Goal: Transaction & Acquisition: Download file/media

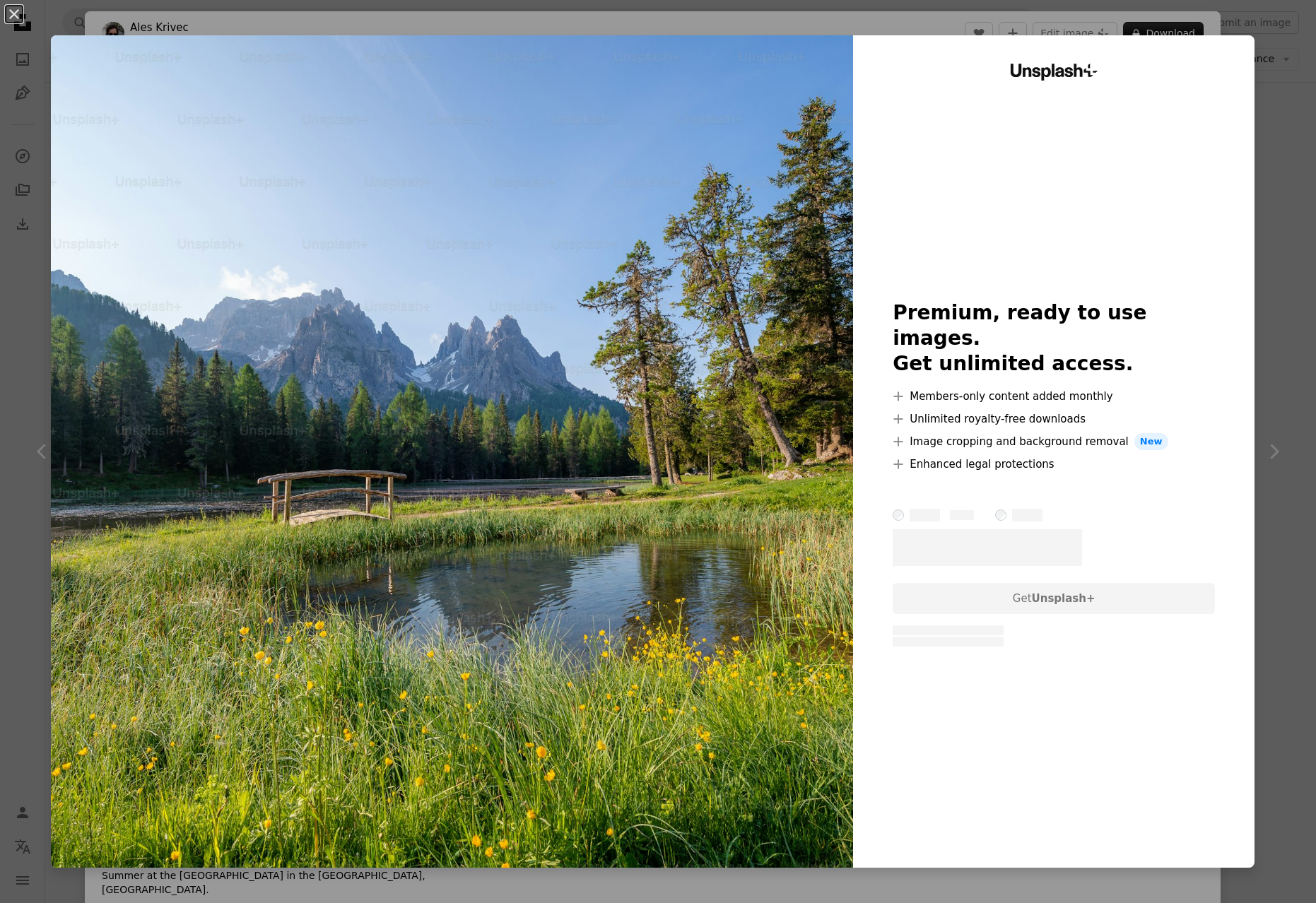
scroll to position [15588, 0]
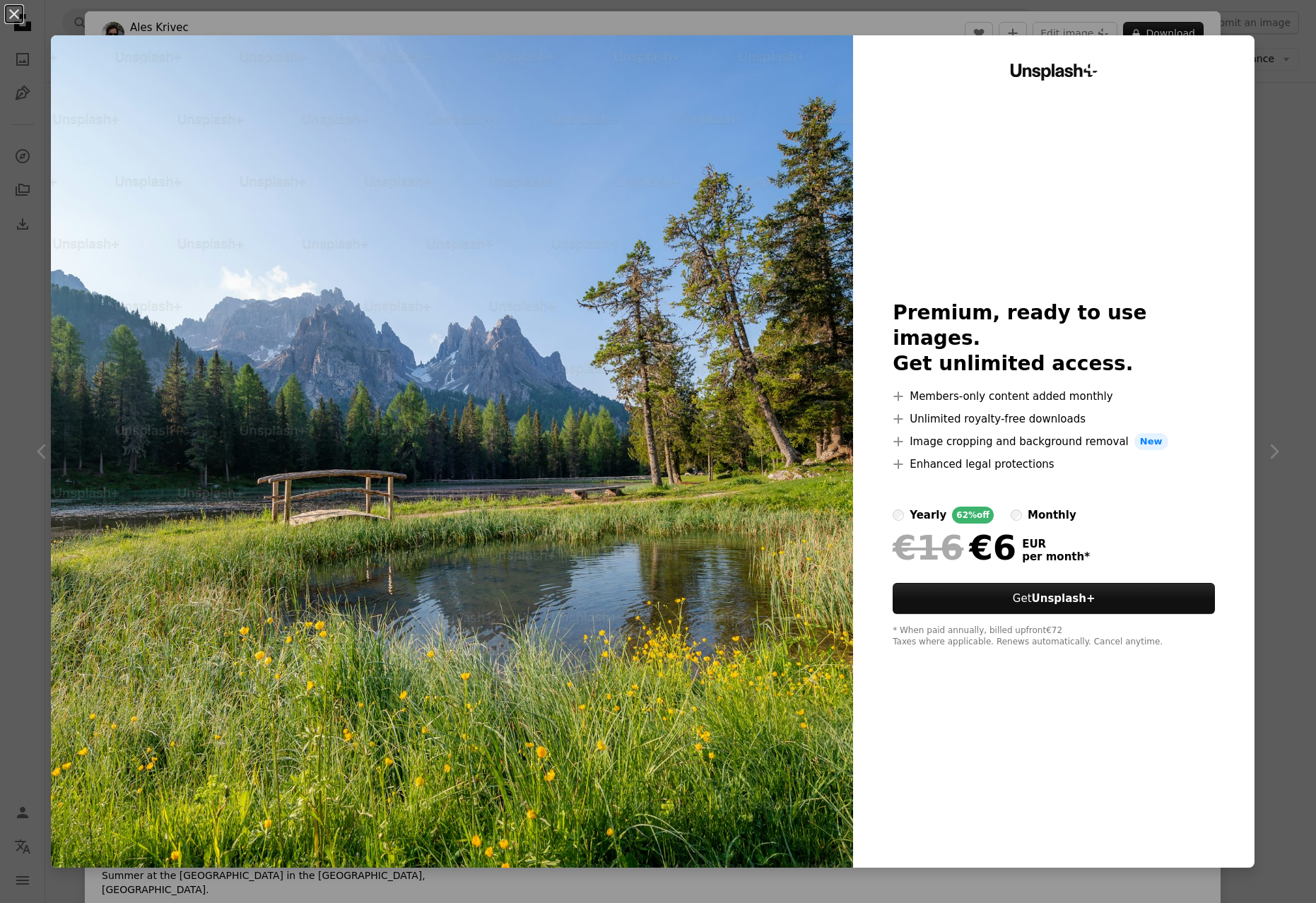
click at [1277, 213] on div "An X shape Unsplash+ Premium, ready to use images. Get unlimited access. A plus…" at bounding box center [658, 452] width 1316 height 903
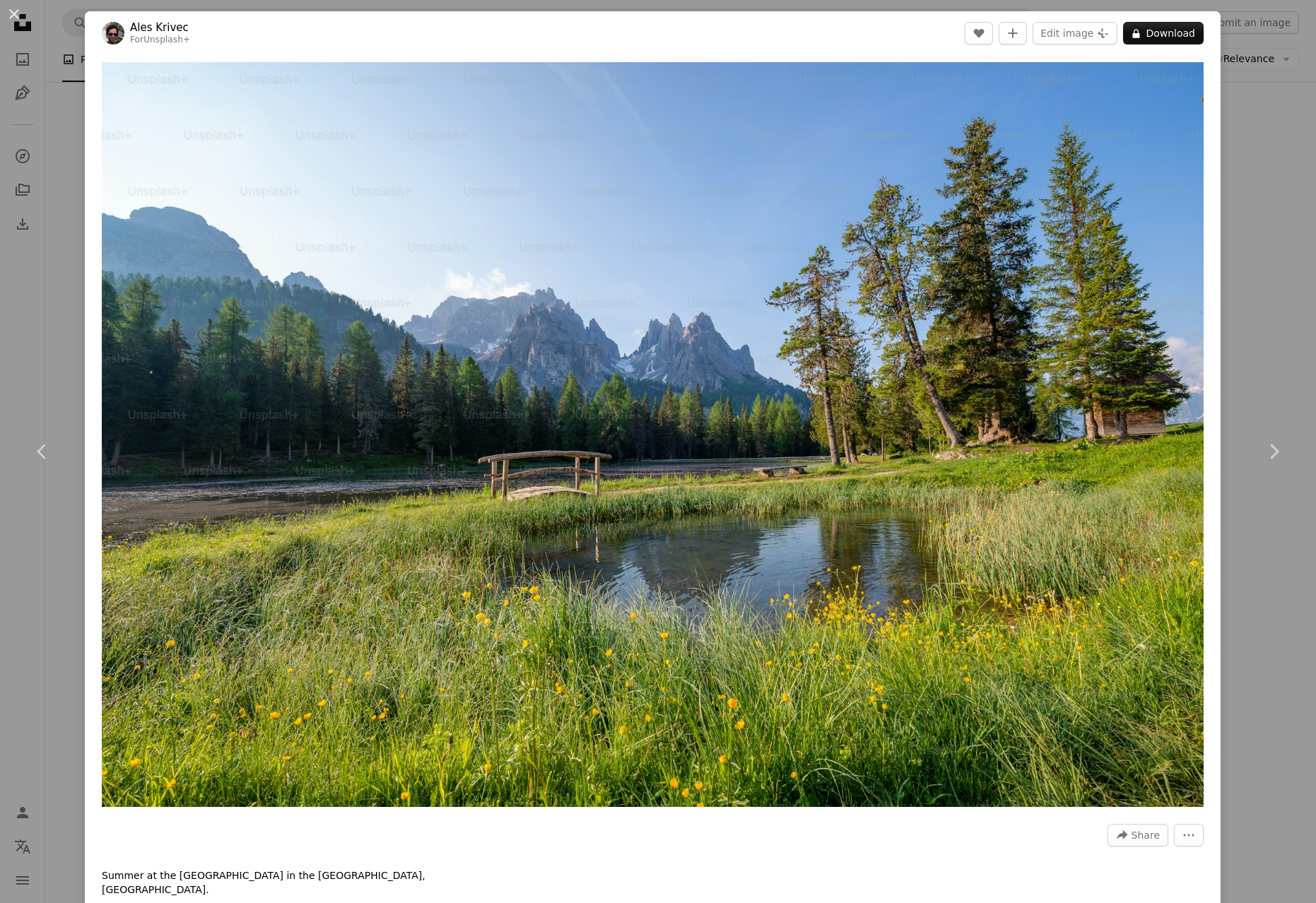
click at [1232, 68] on div "An X shape Chevron left Chevron right Ales Krivec For Unsplash+ A heart A plus …" at bounding box center [658, 452] width 1316 height 903
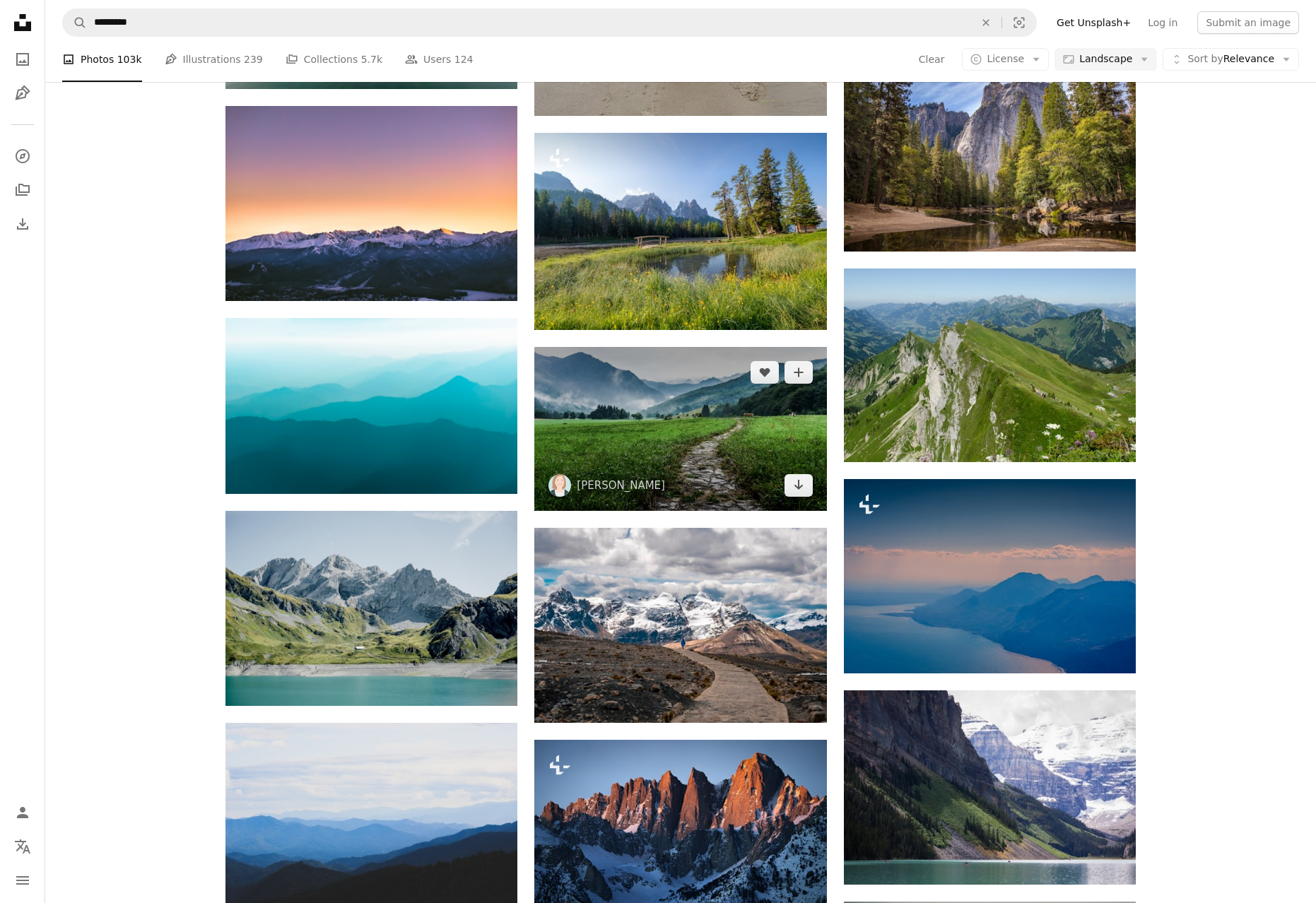
scroll to position [15917, 0]
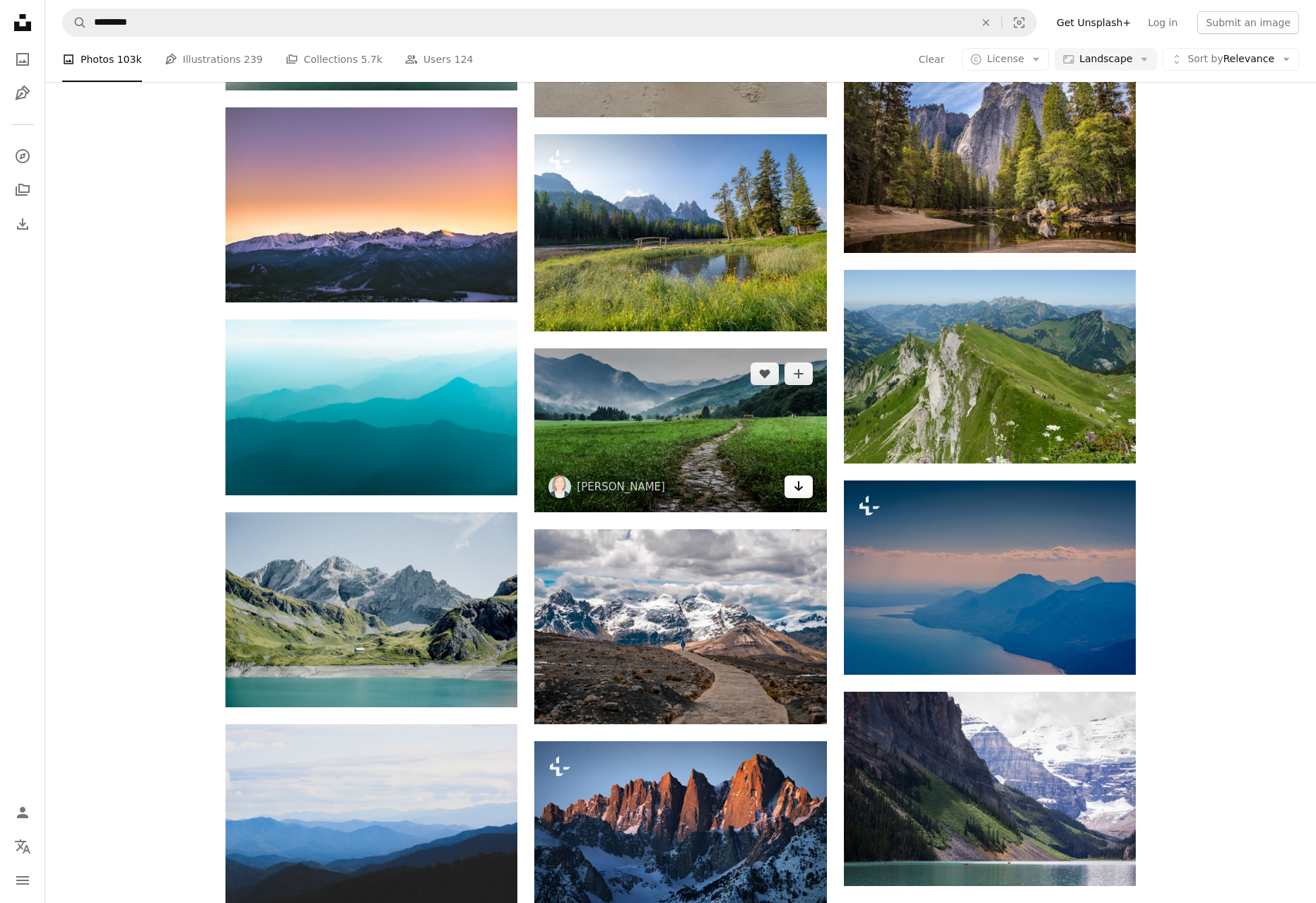
click at [807, 493] on link "Arrow pointing down" at bounding box center [798, 487] width 29 height 23
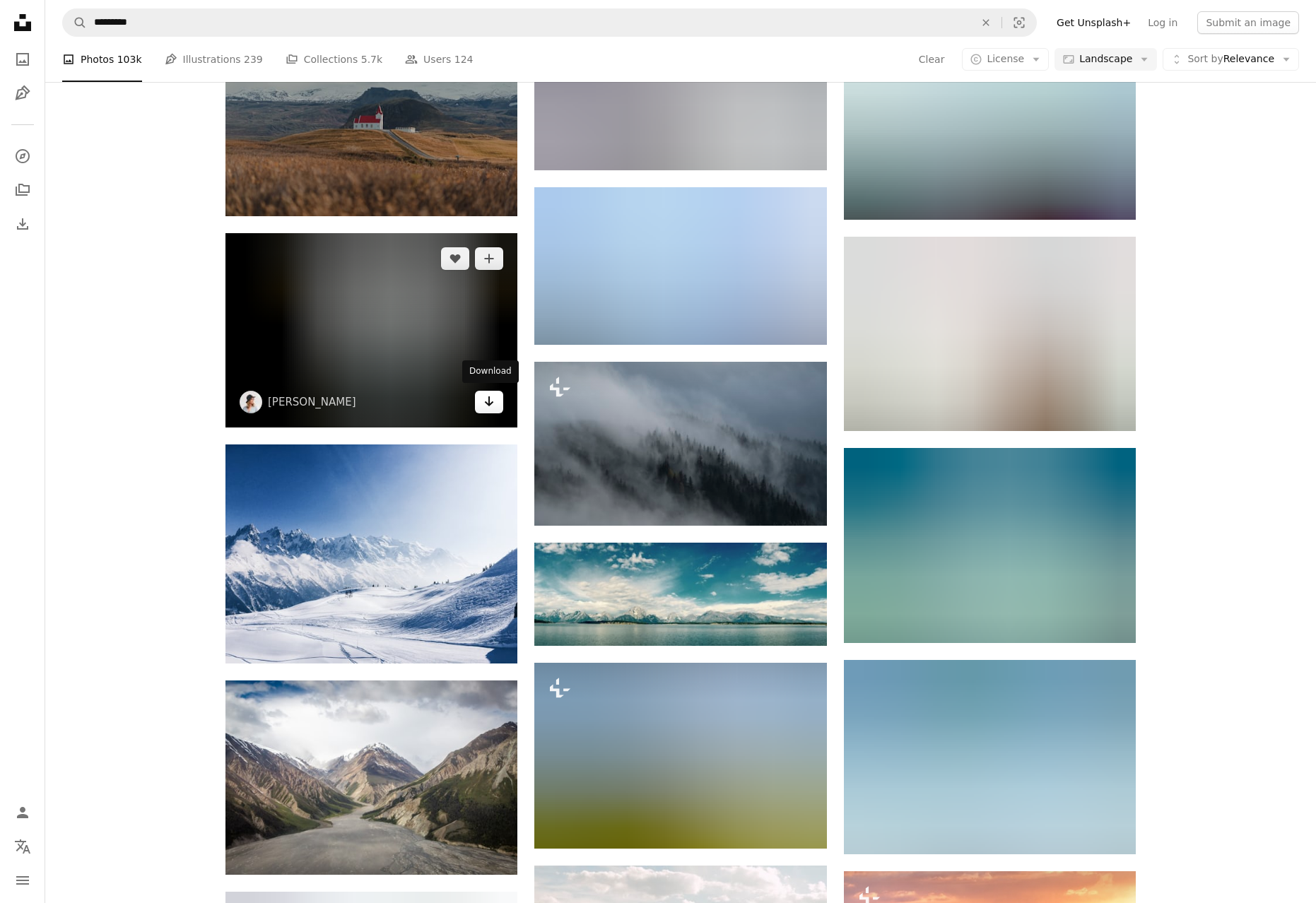
scroll to position [24817, 0]
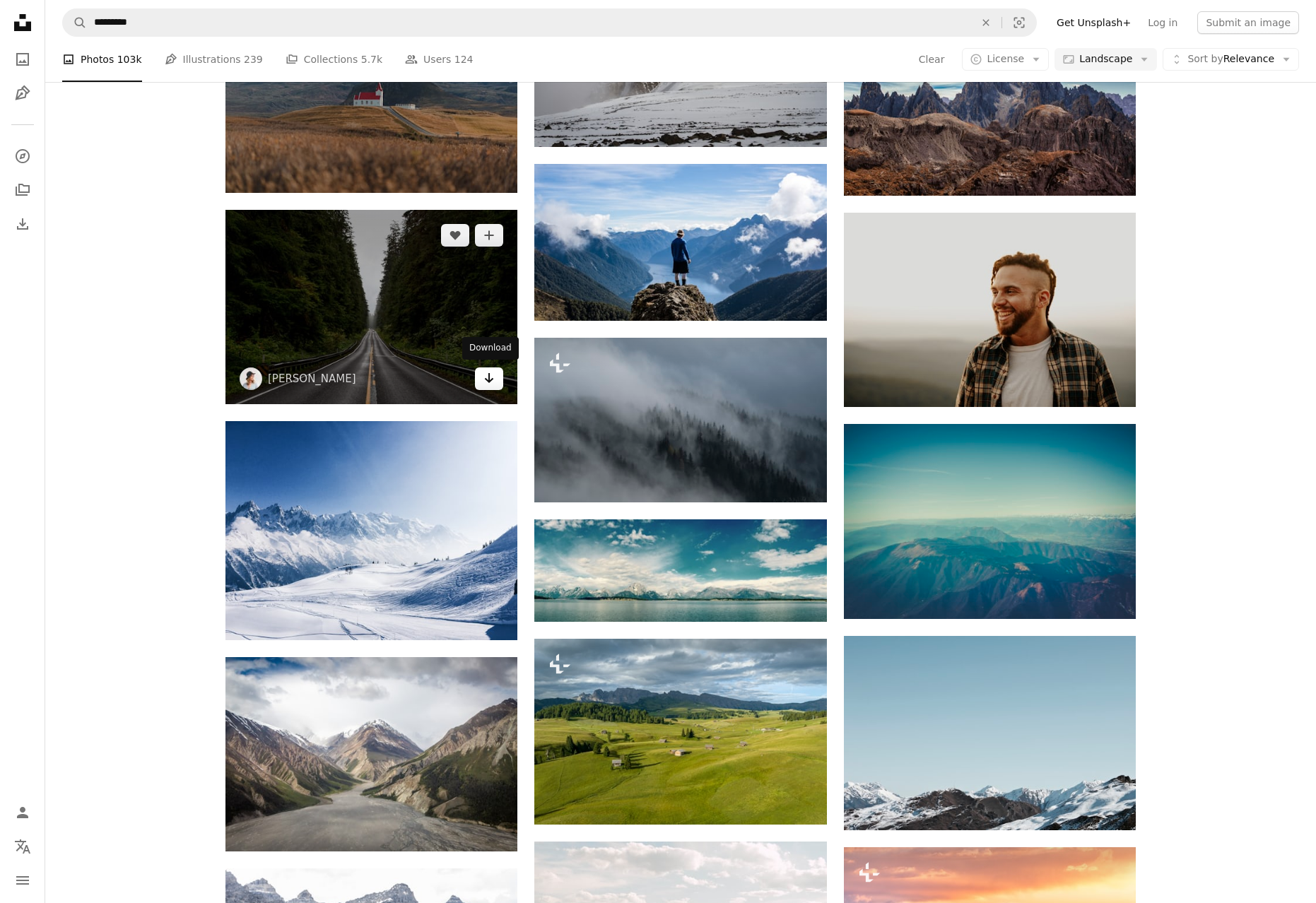
click at [486, 384] on icon "Arrow pointing down" at bounding box center [488, 378] width 11 height 17
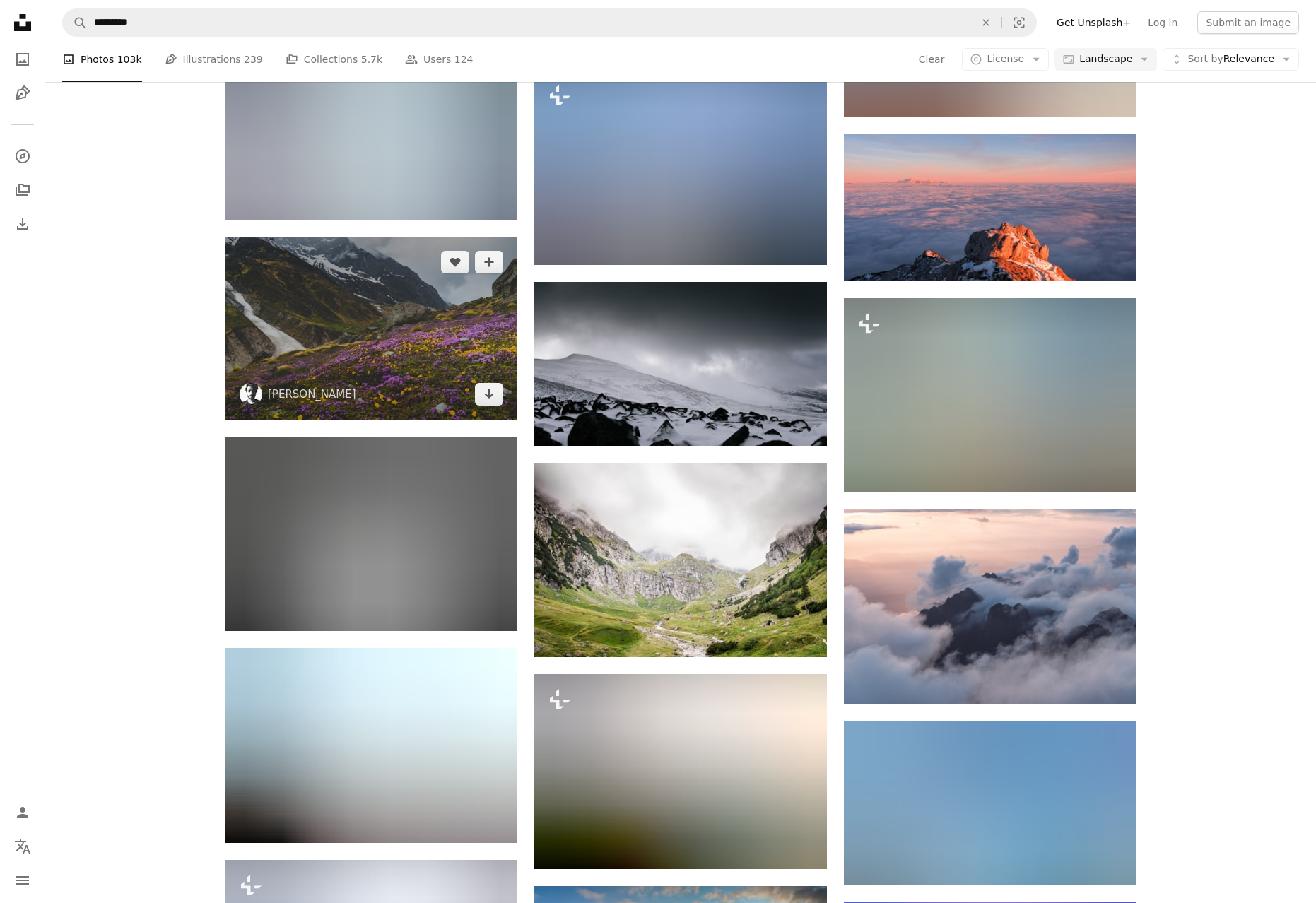
scroll to position [34375, 0]
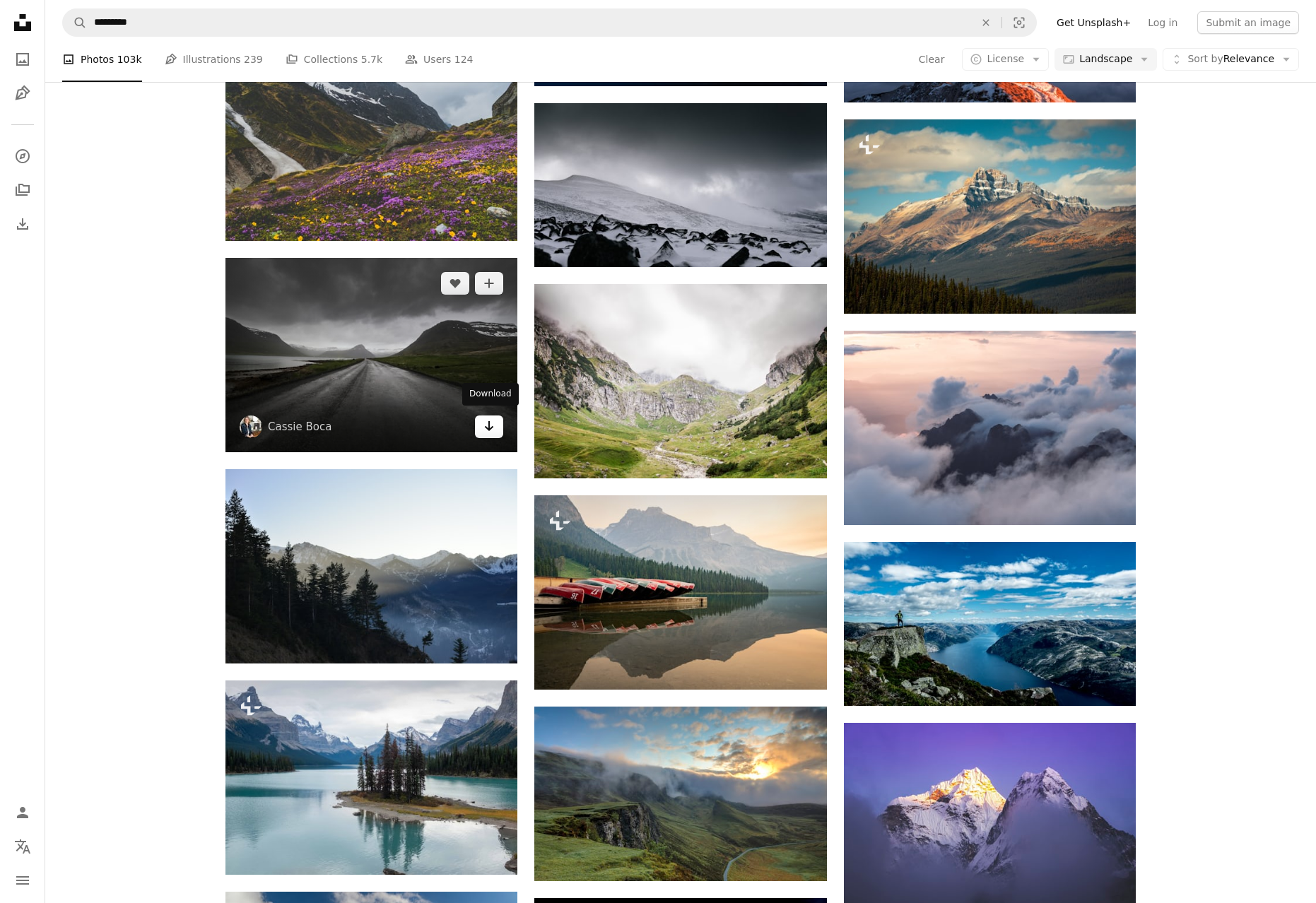
click at [489, 418] on icon "Arrow pointing down" at bounding box center [488, 426] width 11 height 17
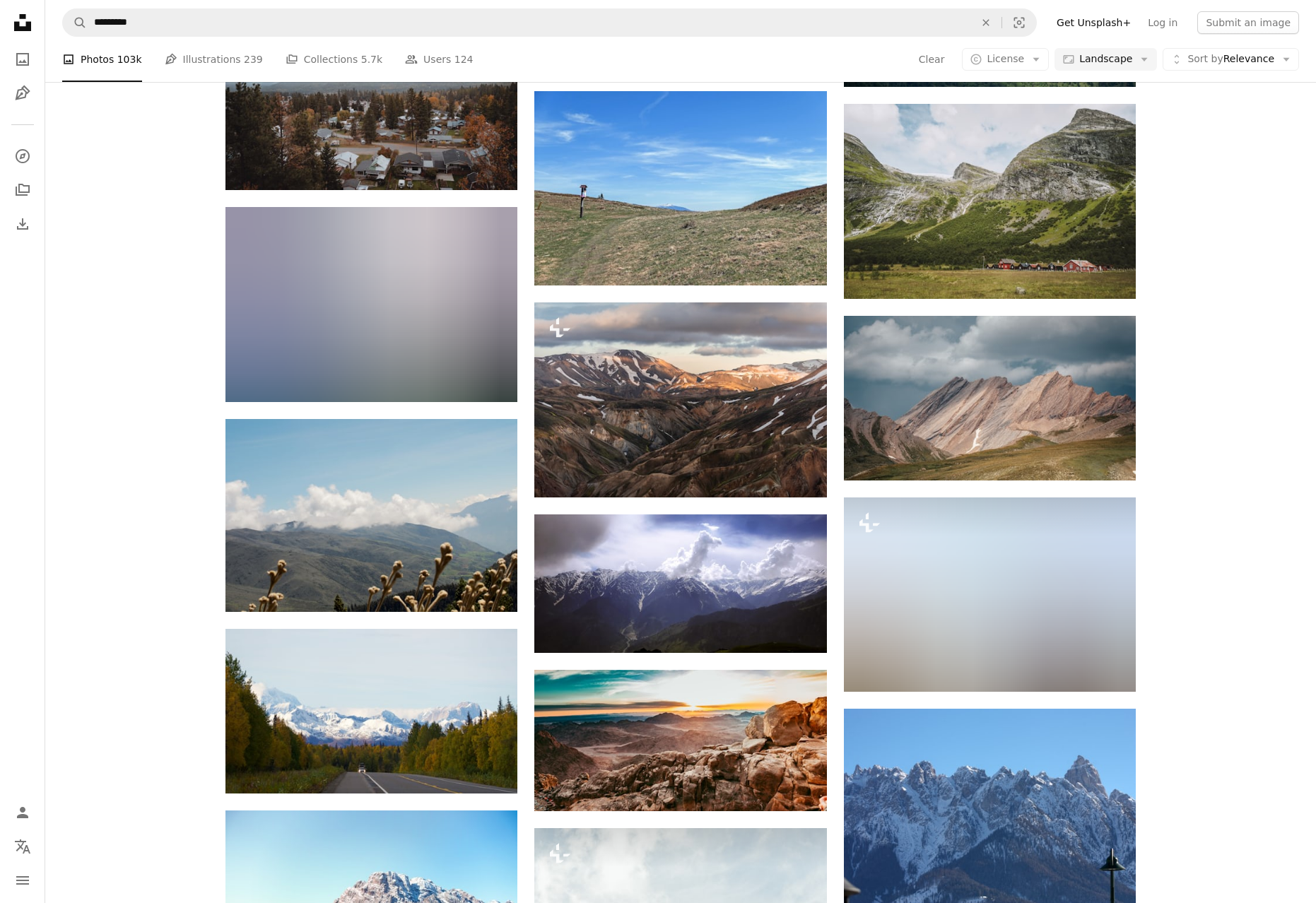
scroll to position [64966, 0]
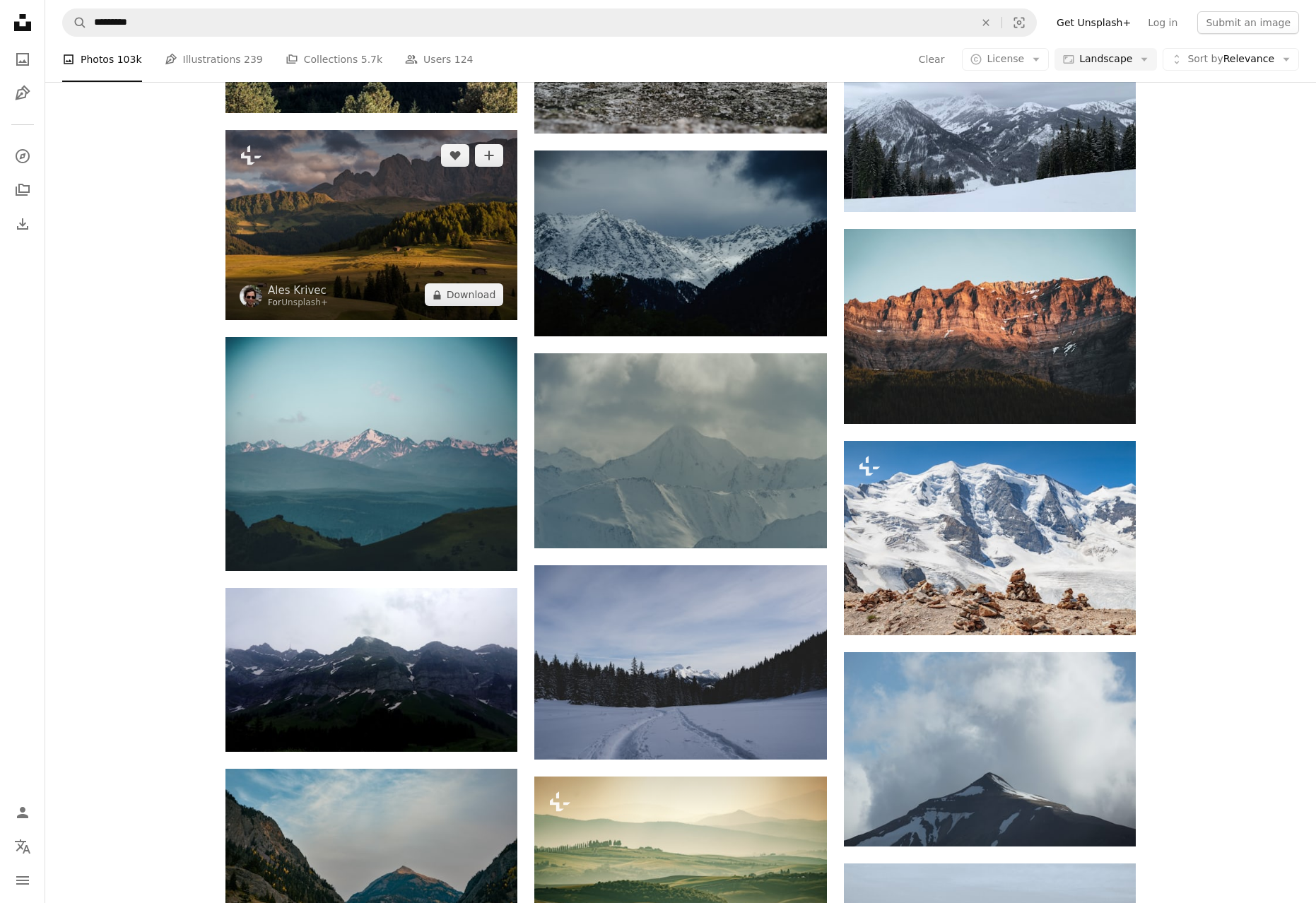
scroll to position [69731, 0]
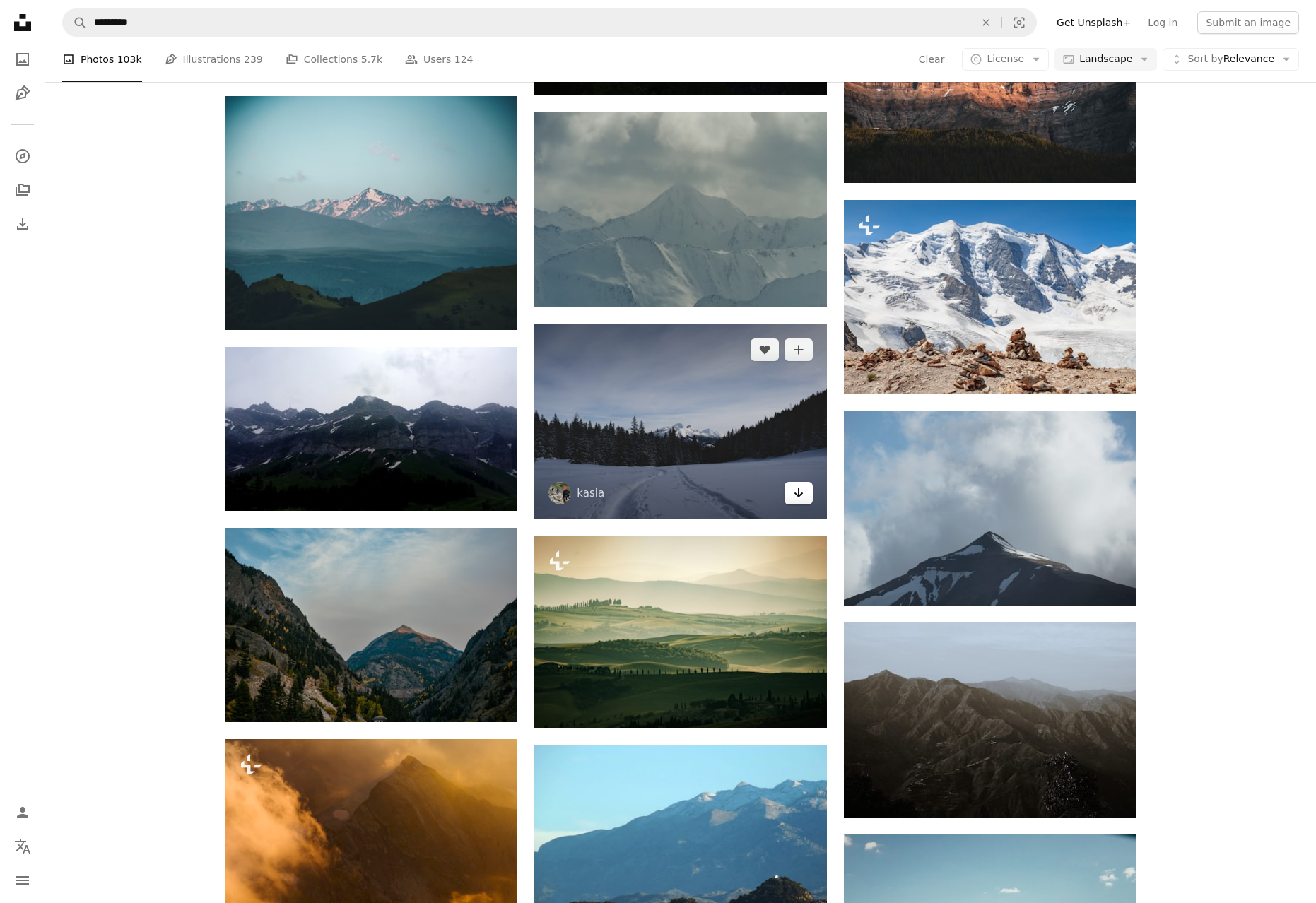
click at [798, 488] on icon "Download" at bounding box center [798, 492] width 9 height 10
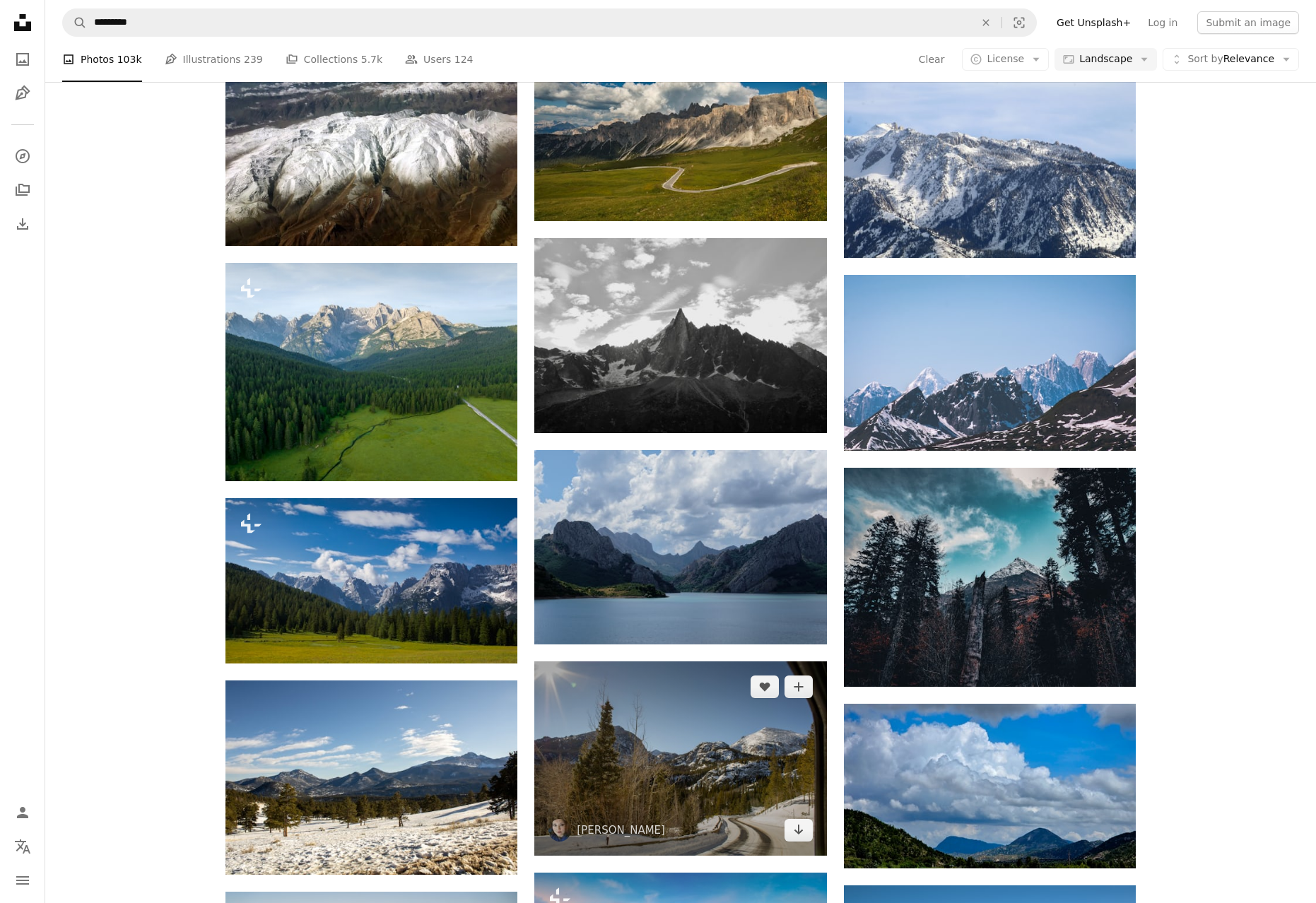
scroll to position [74565, 0]
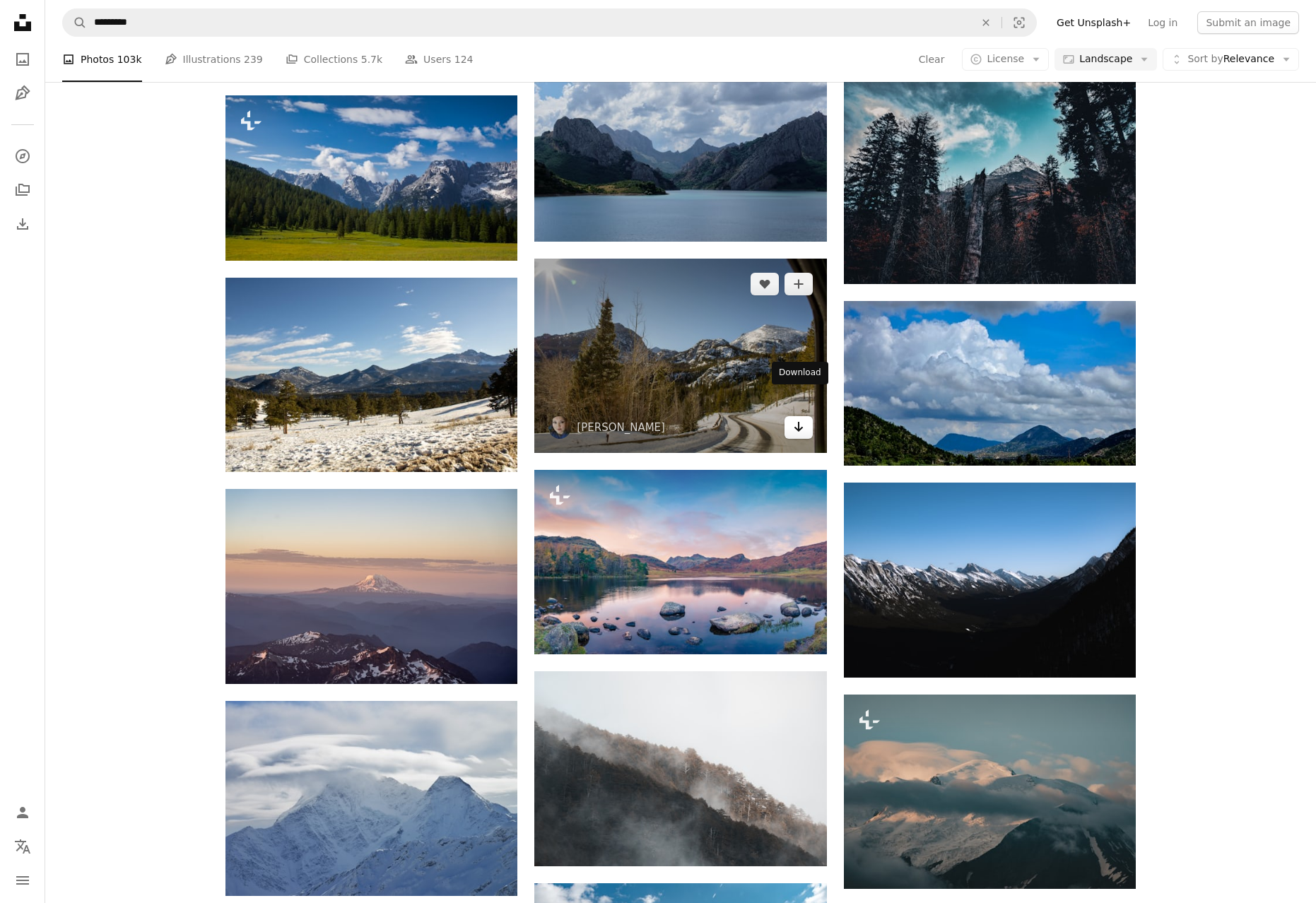
click at [806, 416] on link "Arrow pointing down" at bounding box center [798, 427] width 29 height 23
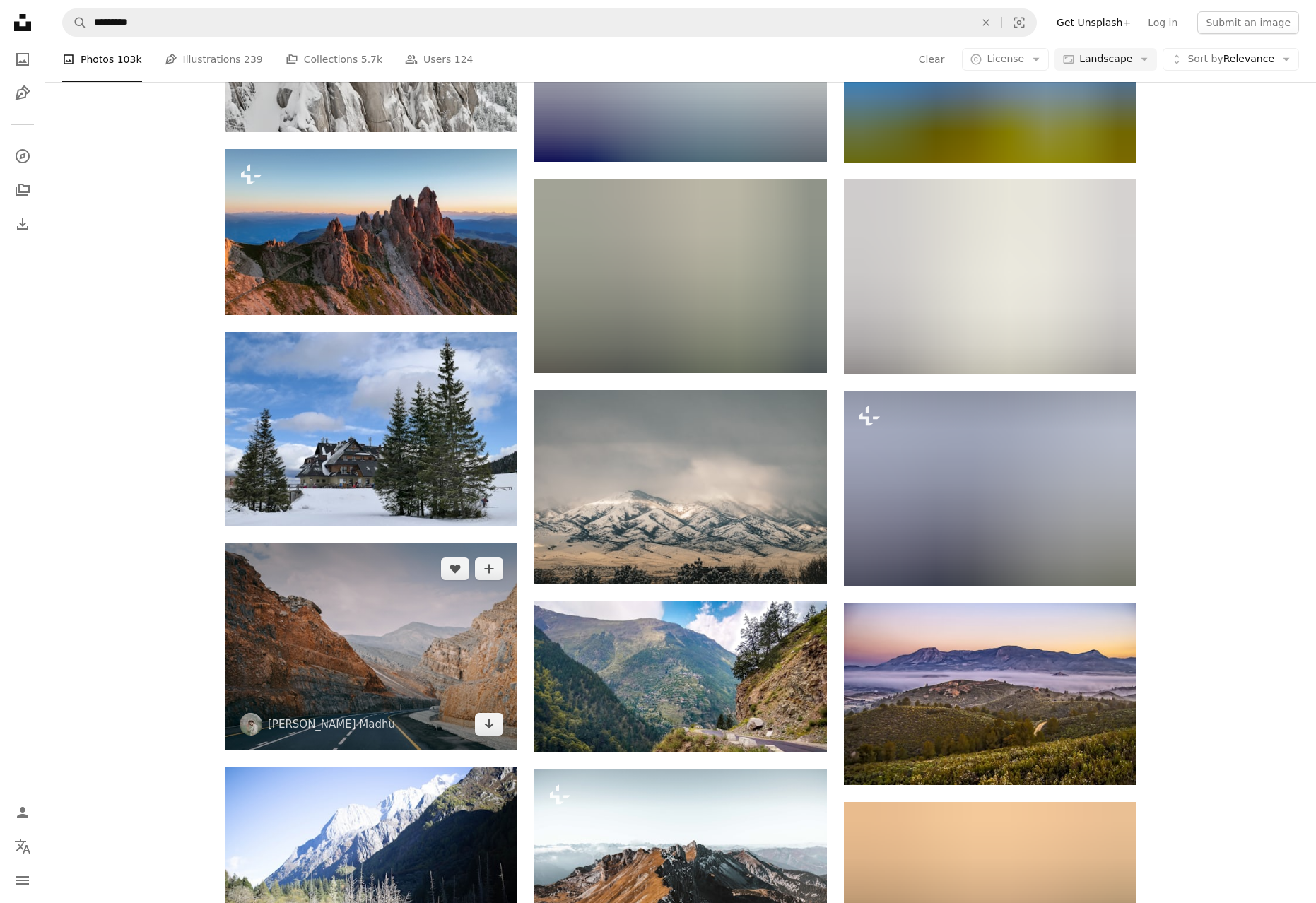
scroll to position [79784, 0]
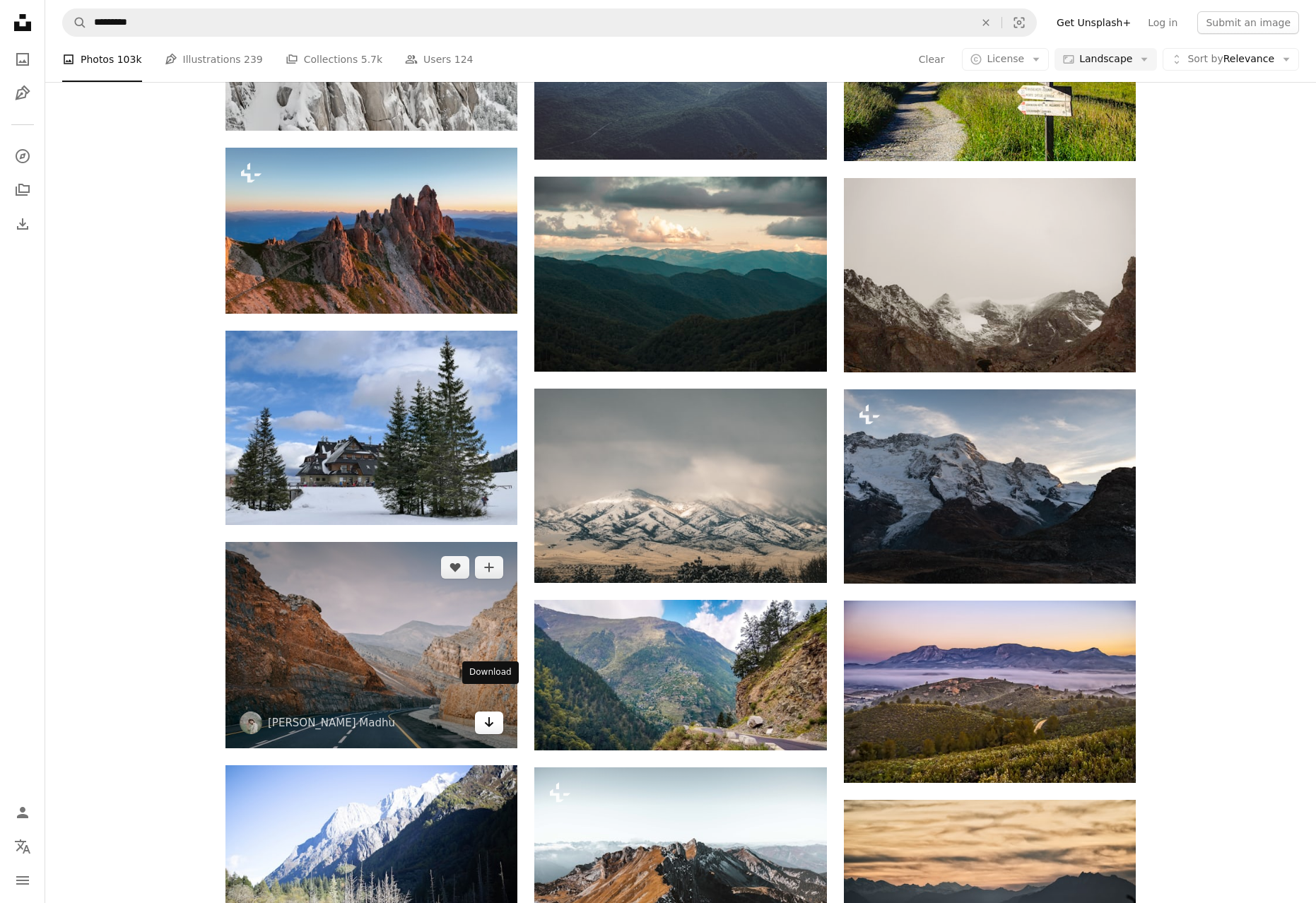
click at [484, 714] on icon "Arrow pointing down" at bounding box center [488, 722] width 11 height 17
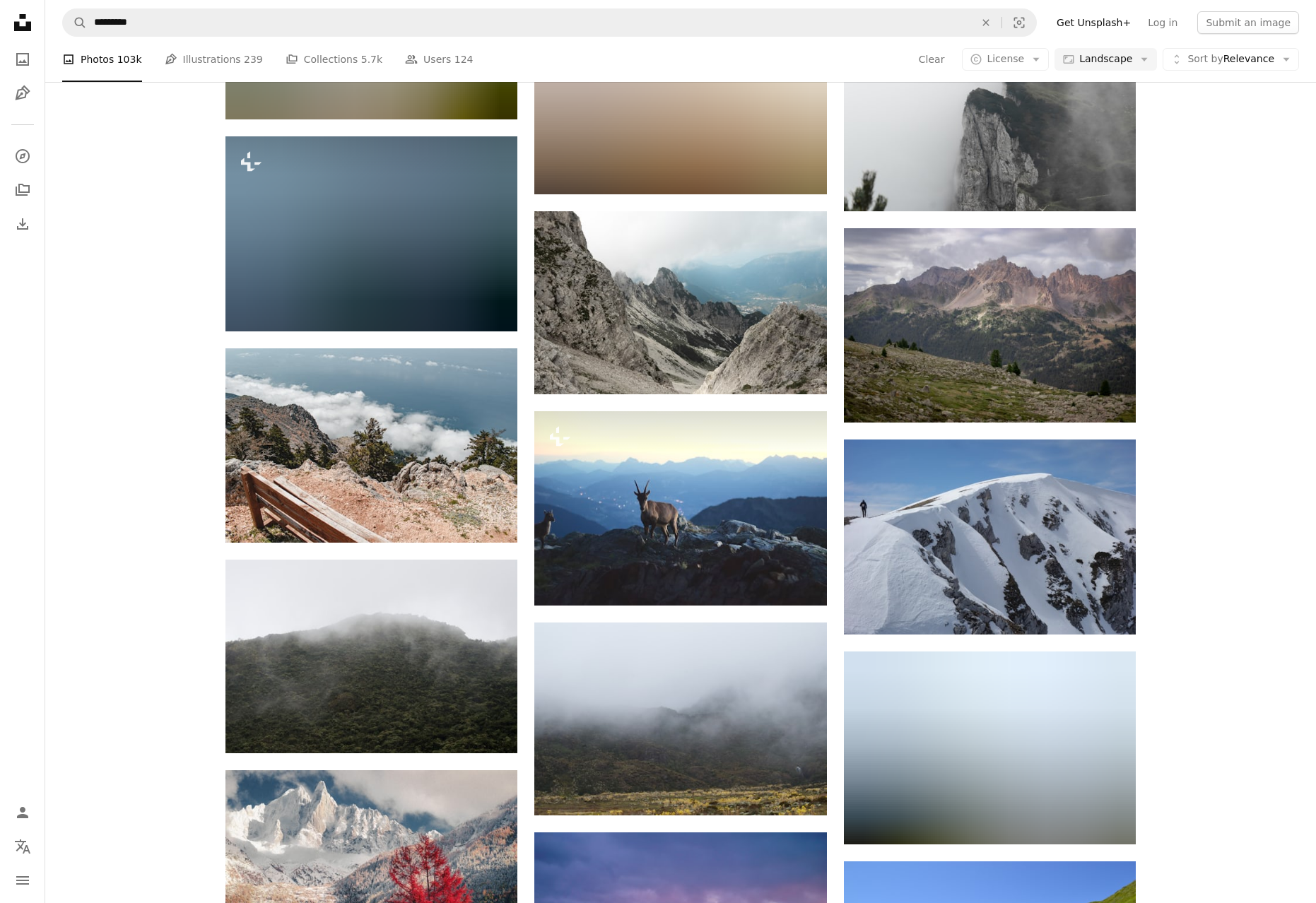
scroll to position [83461, 0]
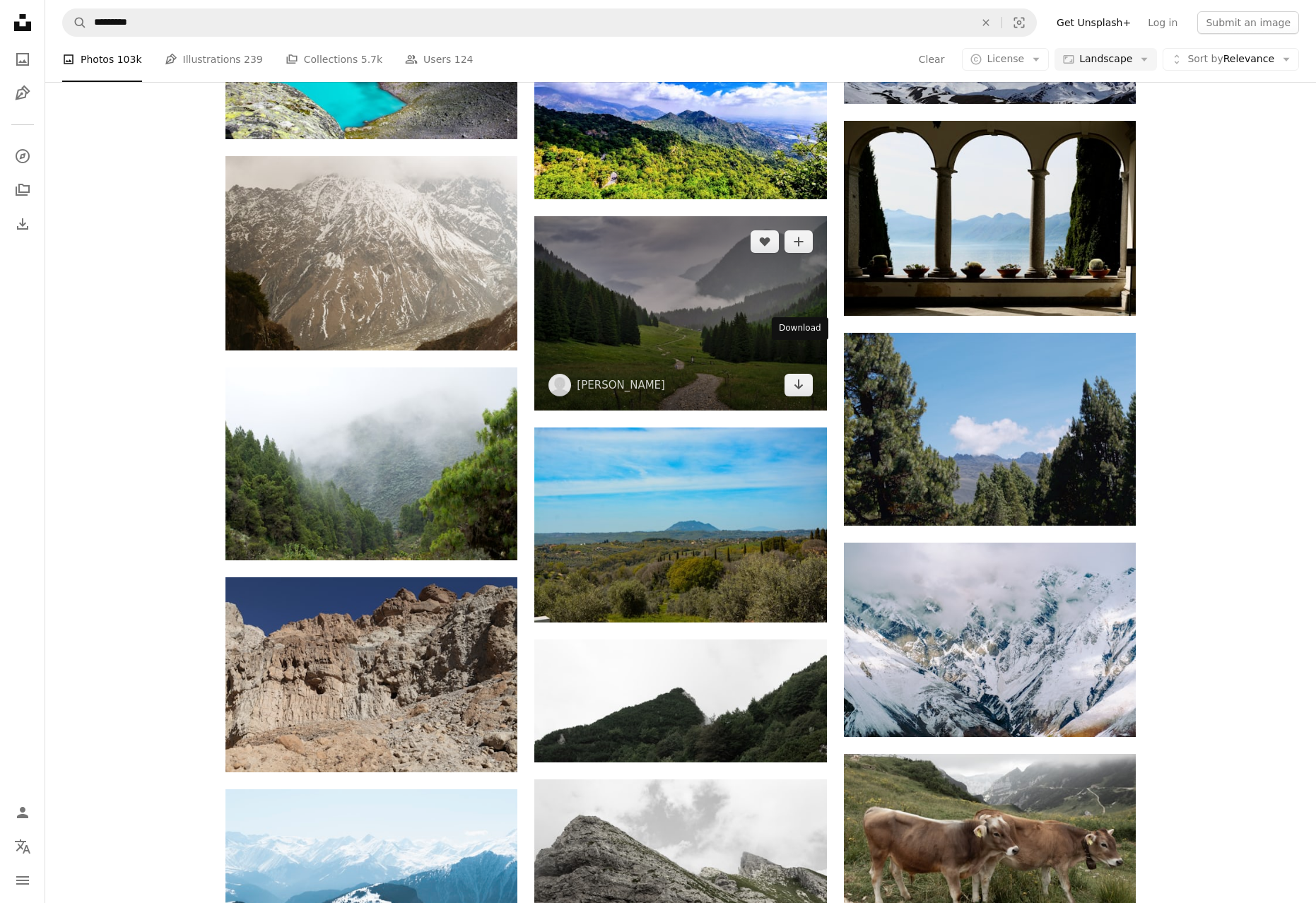
click at [801, 376] on icon "Arrow pointing down" at bounding box center [798, 384] width 11 height 17
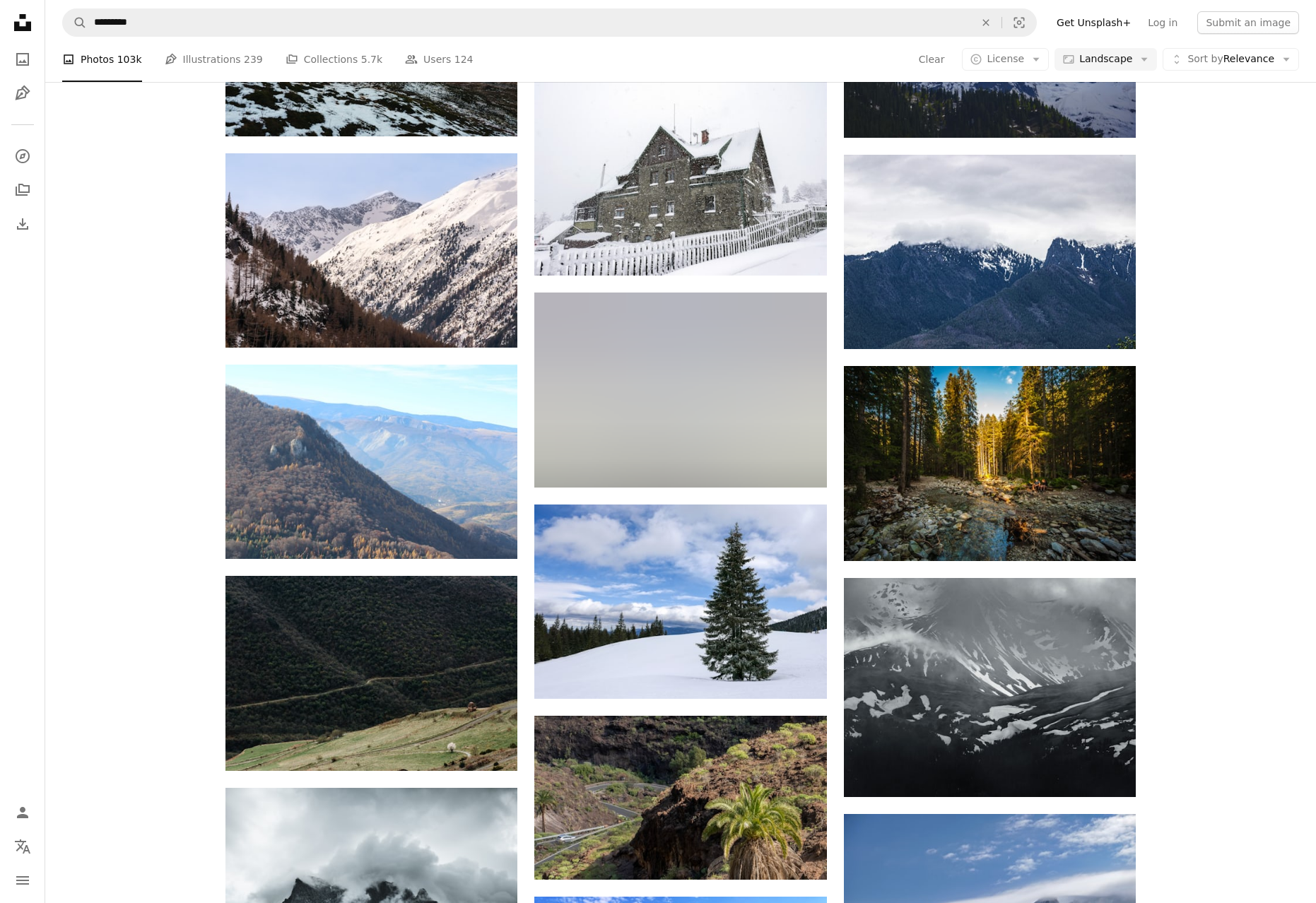
scroll to position [87574, 0]
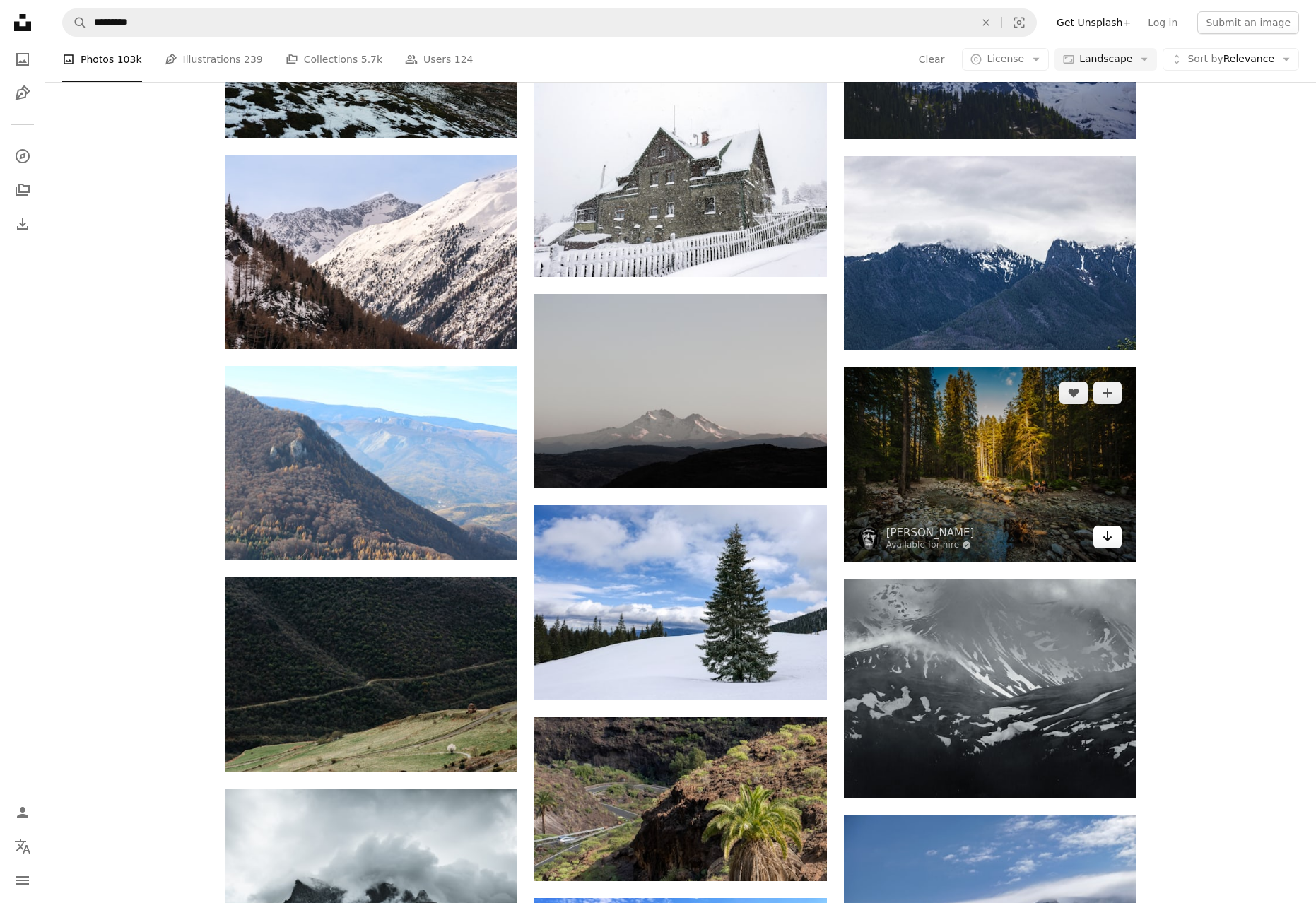
click at [1109, 528] on icon "Arrow pointing down" at bounding box center [1107, 536] width 11 height 17
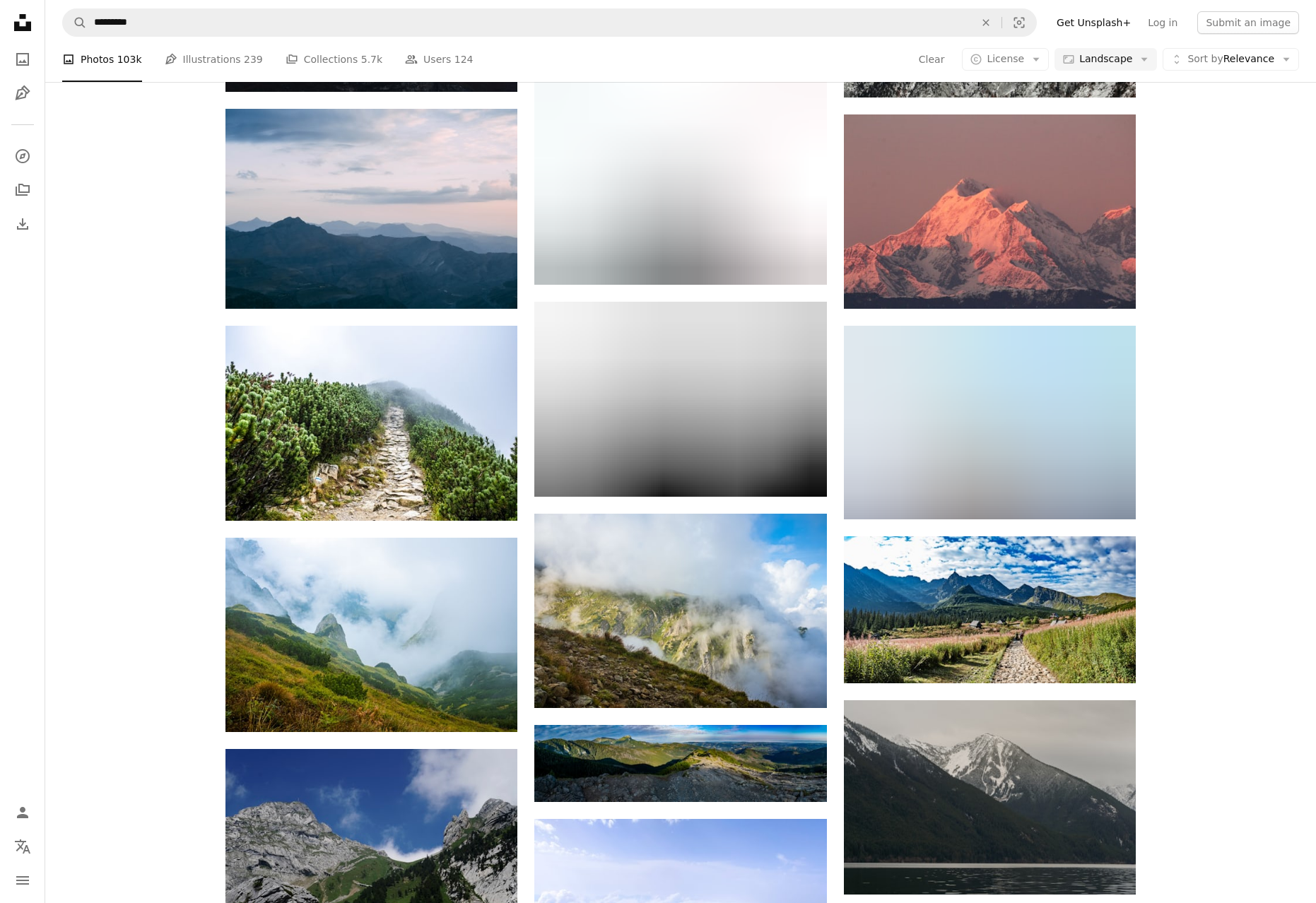
scroll to position [93824, 0]
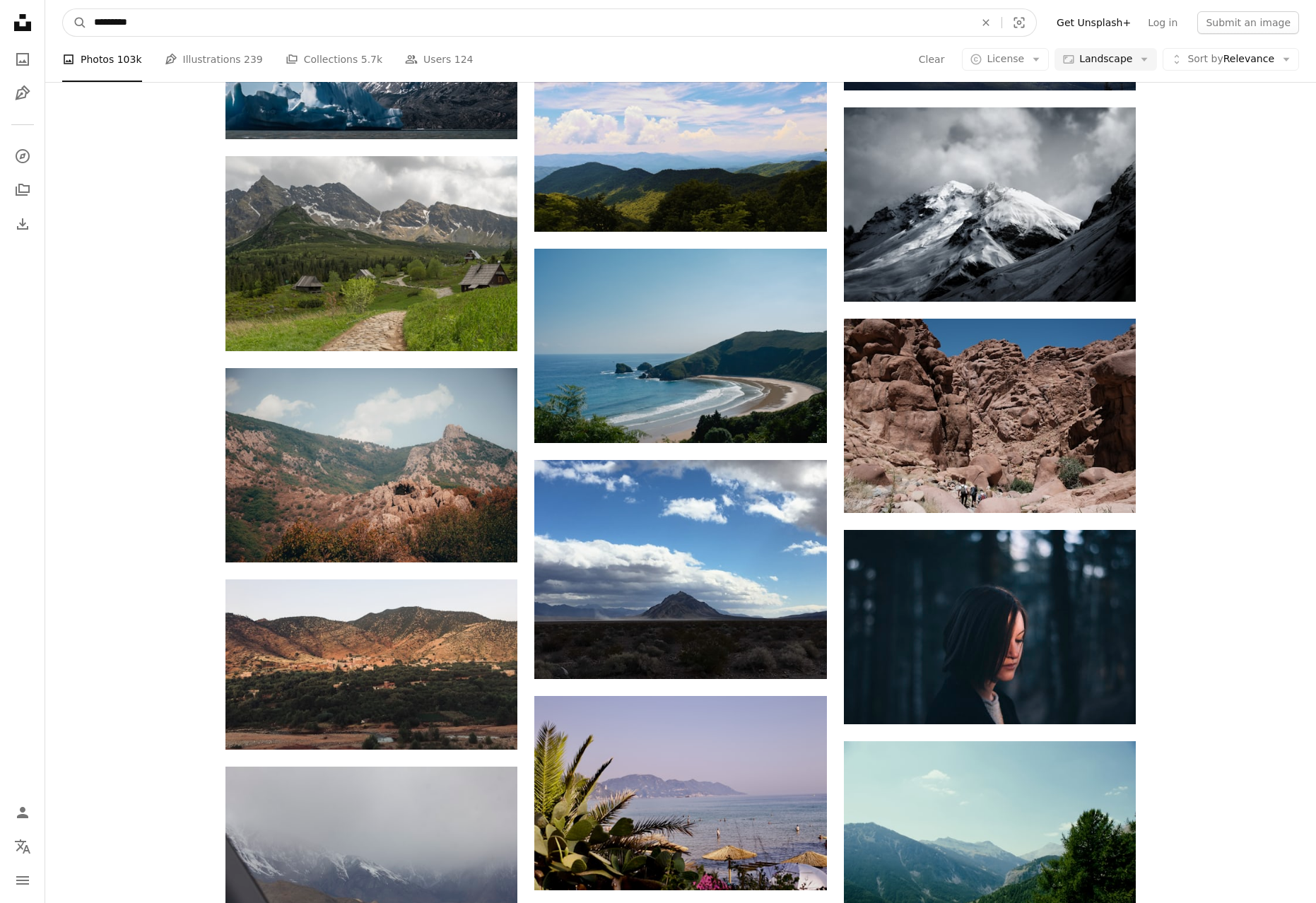
click at [218, 25] on input "*********" at bounding box center [529, 23] width 883 height 27
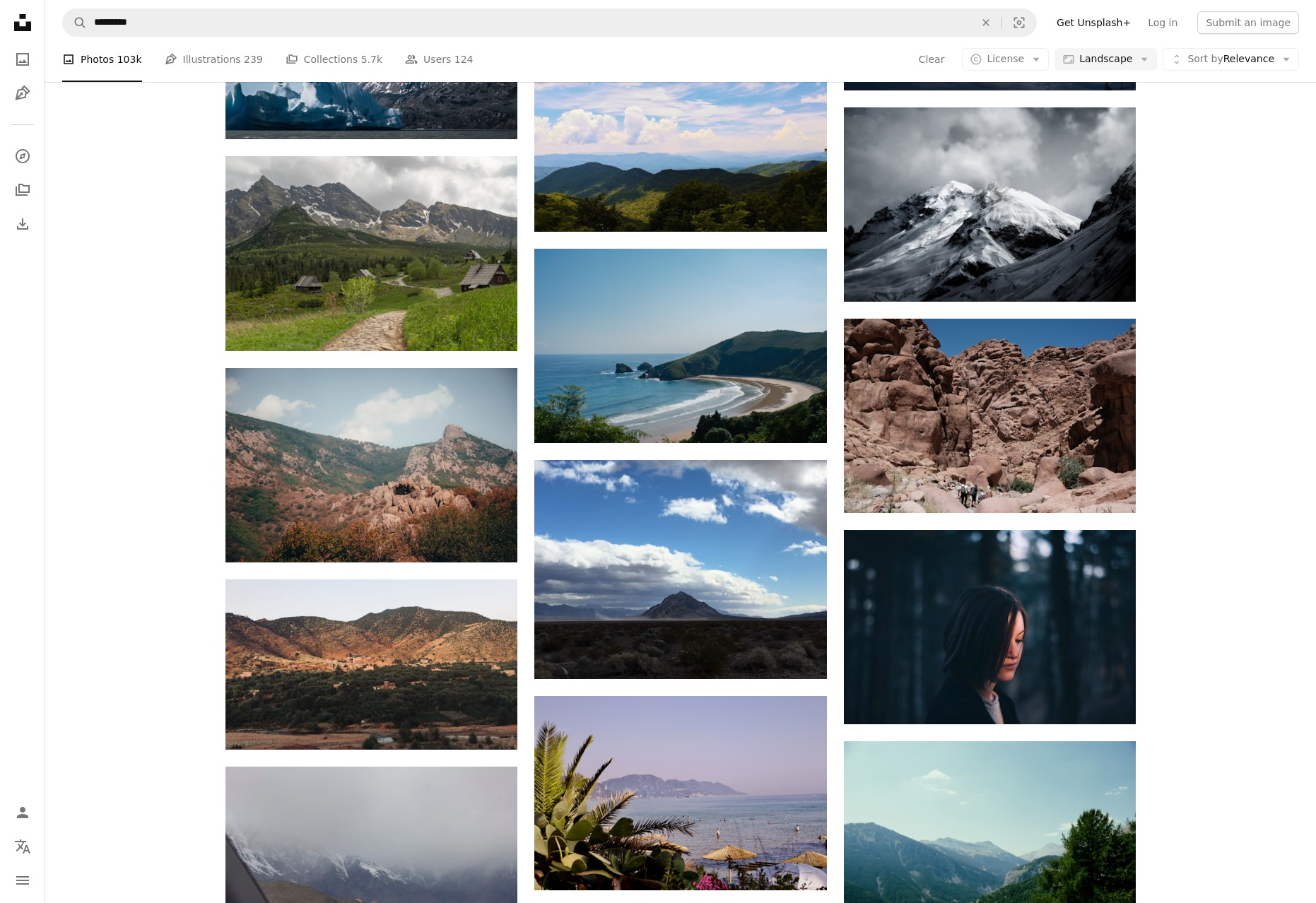
click at [32, 25] on icon "Unsplash logo Unsplash Home" at bounding box center [23, 23] width 29 height 29
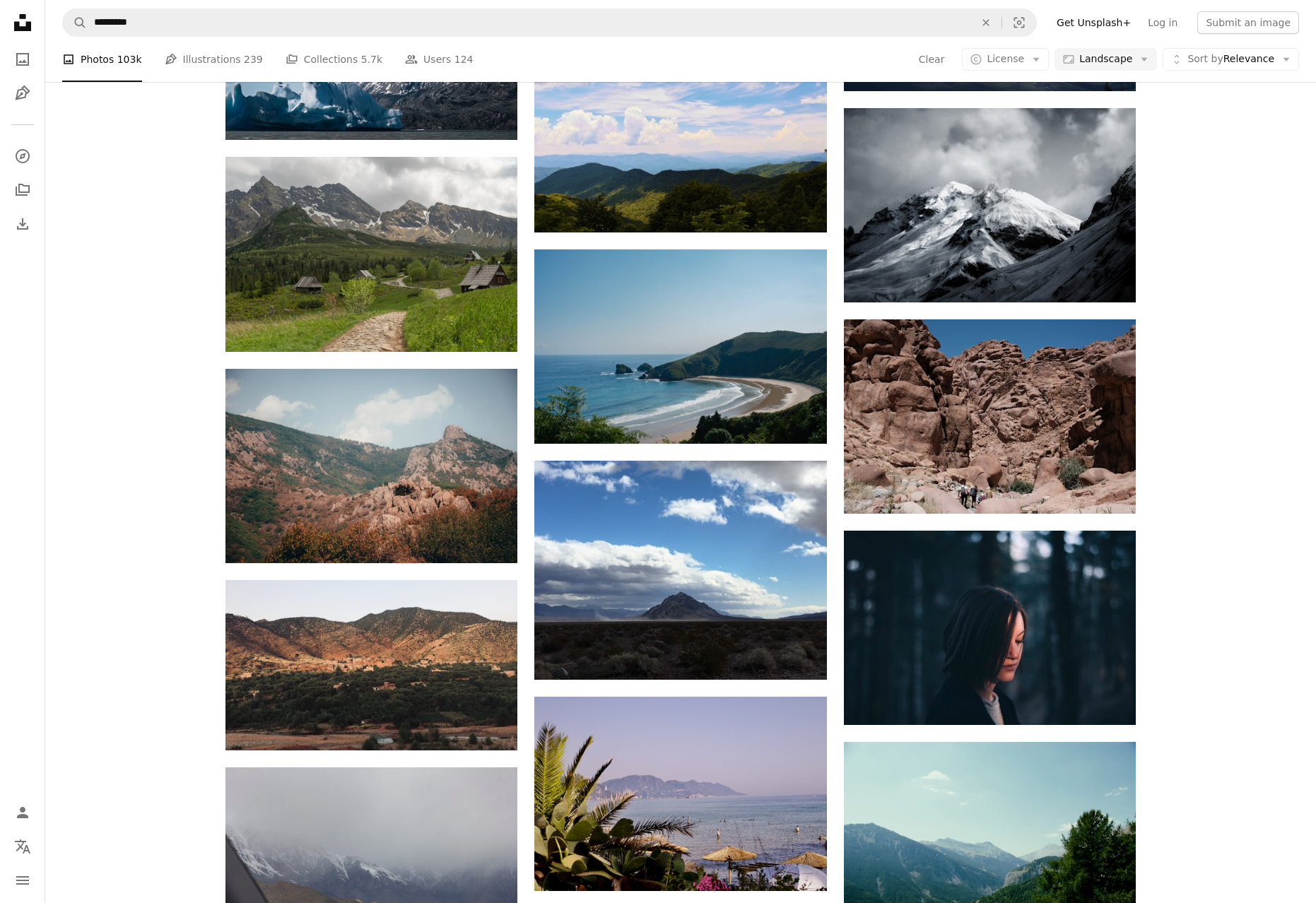
click at [29, 25] on icon at bounding box center [23, 23] width 17 height 17
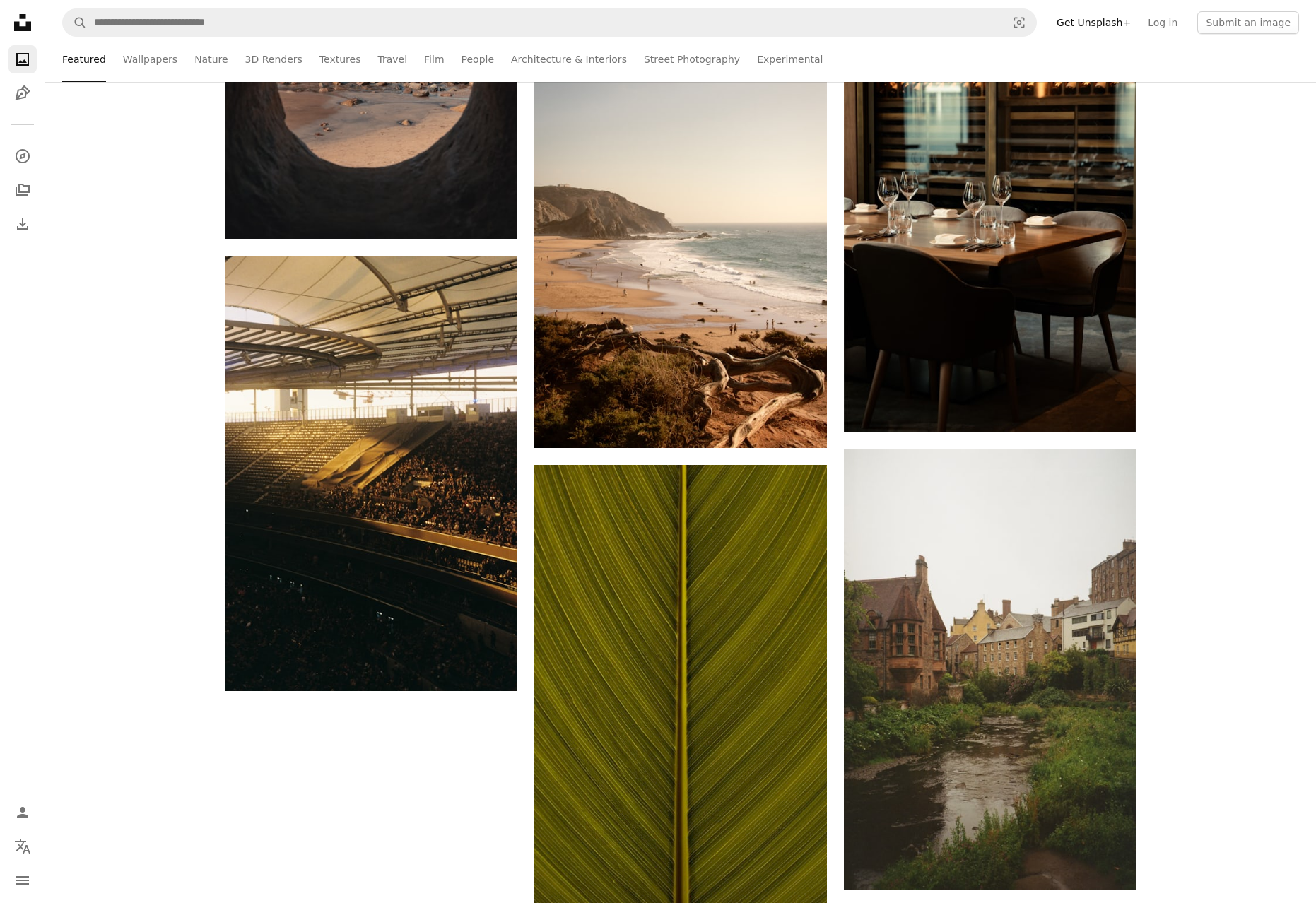
click at [29, 27] on icon at bounding box center [23, 23] width 17 height 17
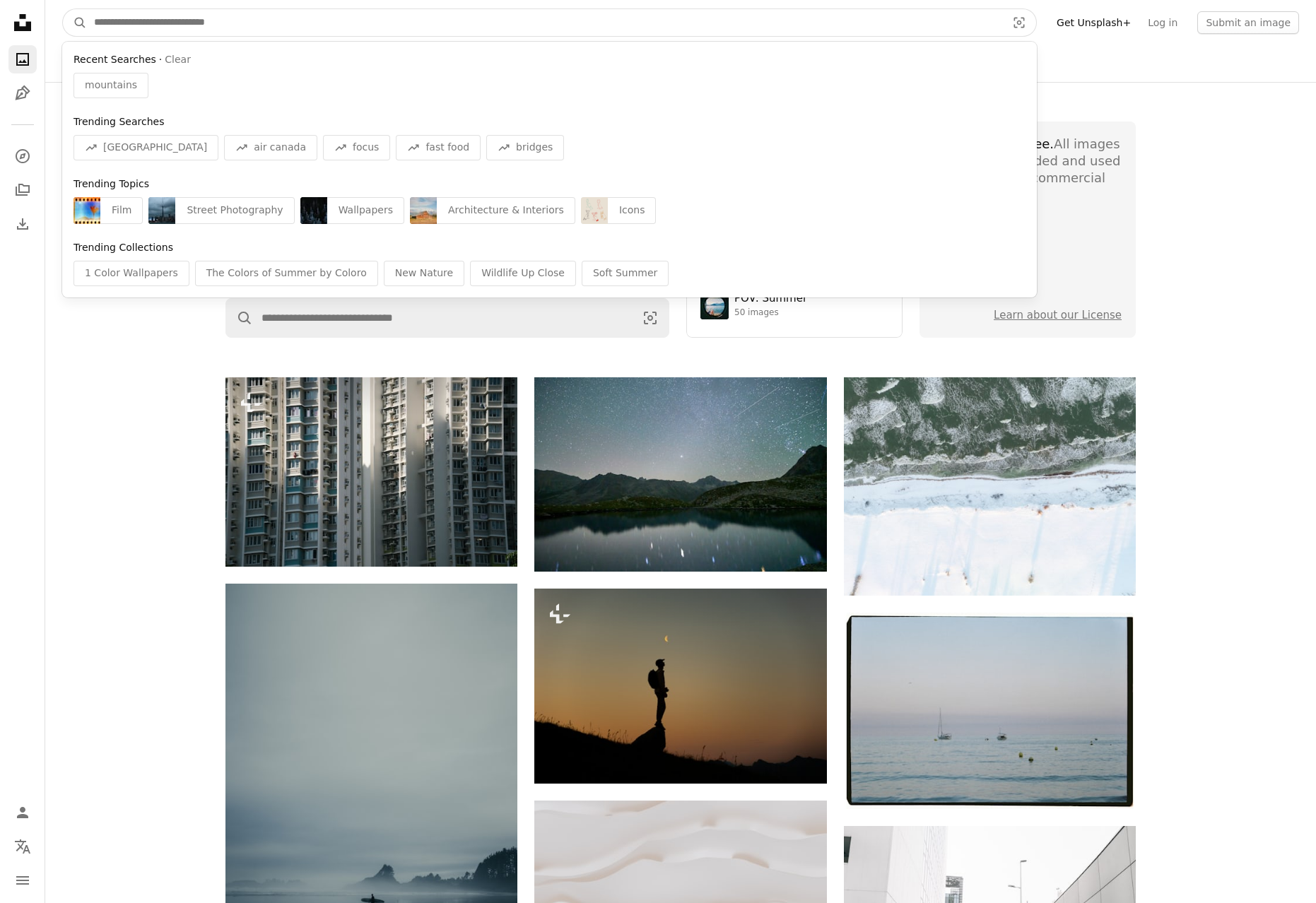
click at [220, 26] on input "Find visuals sitewide" at bounding box center [545, 23] width 915 height 27
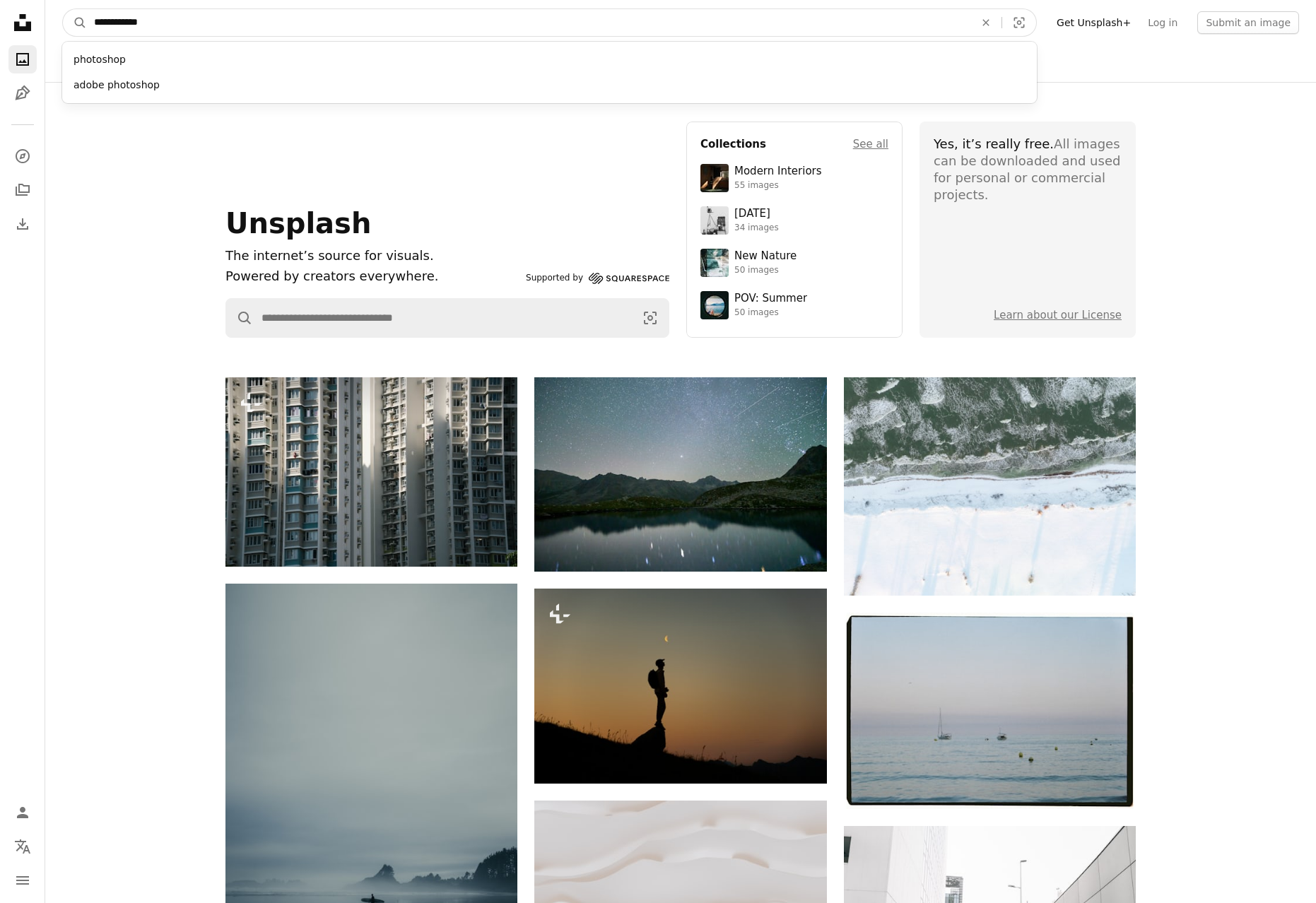
type input "**********"
click at [75, 23] on button "A magnifying glass" at bounding box center [75, 23] width 24 height 27
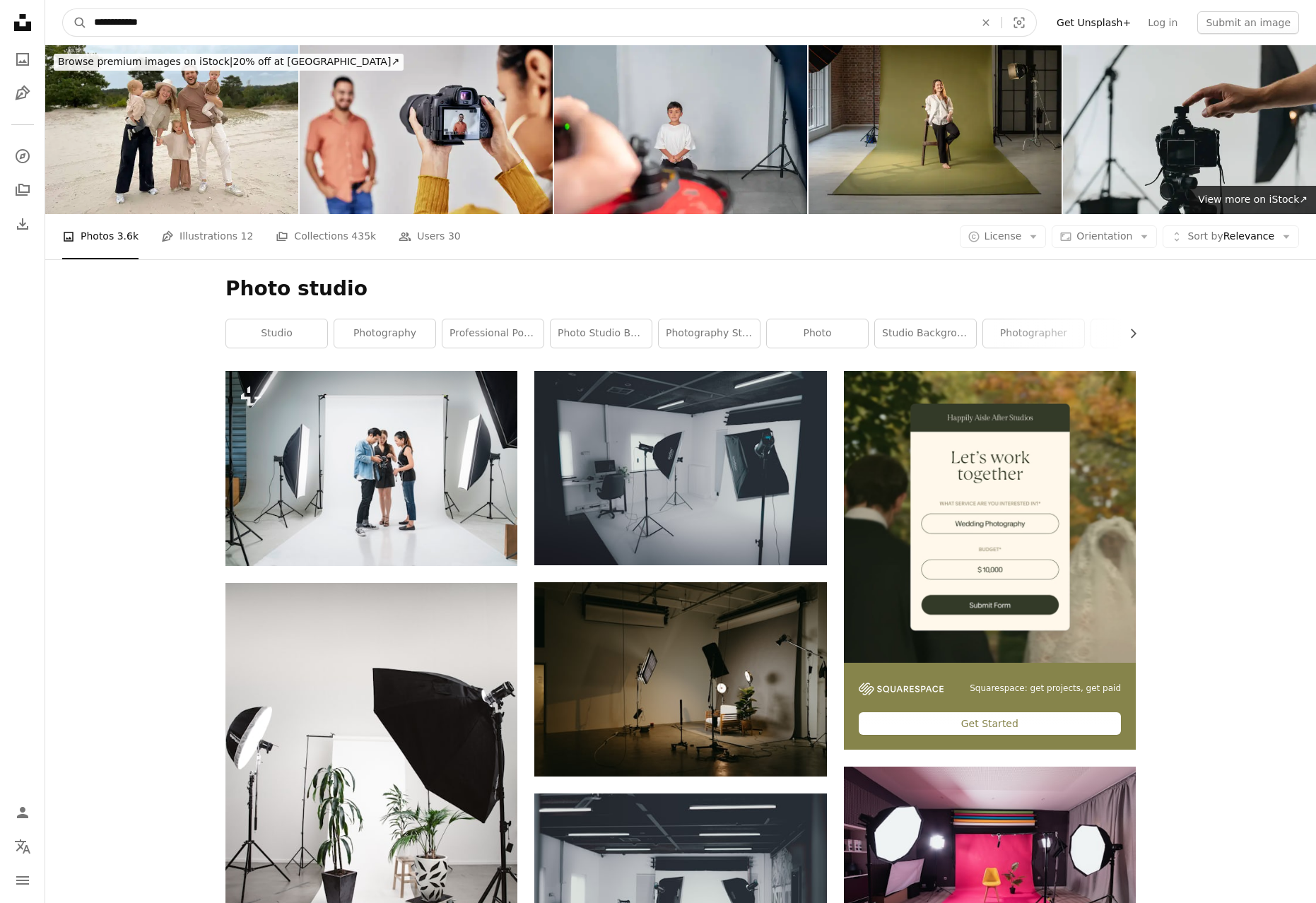
click at [245, 32] on input "**********" at bounding box center [529, 23] width 883 height 27
type input "****"
click at [75, 23] on button "A magnifying glass" at bounding box center [75, 23] width 24 height 27
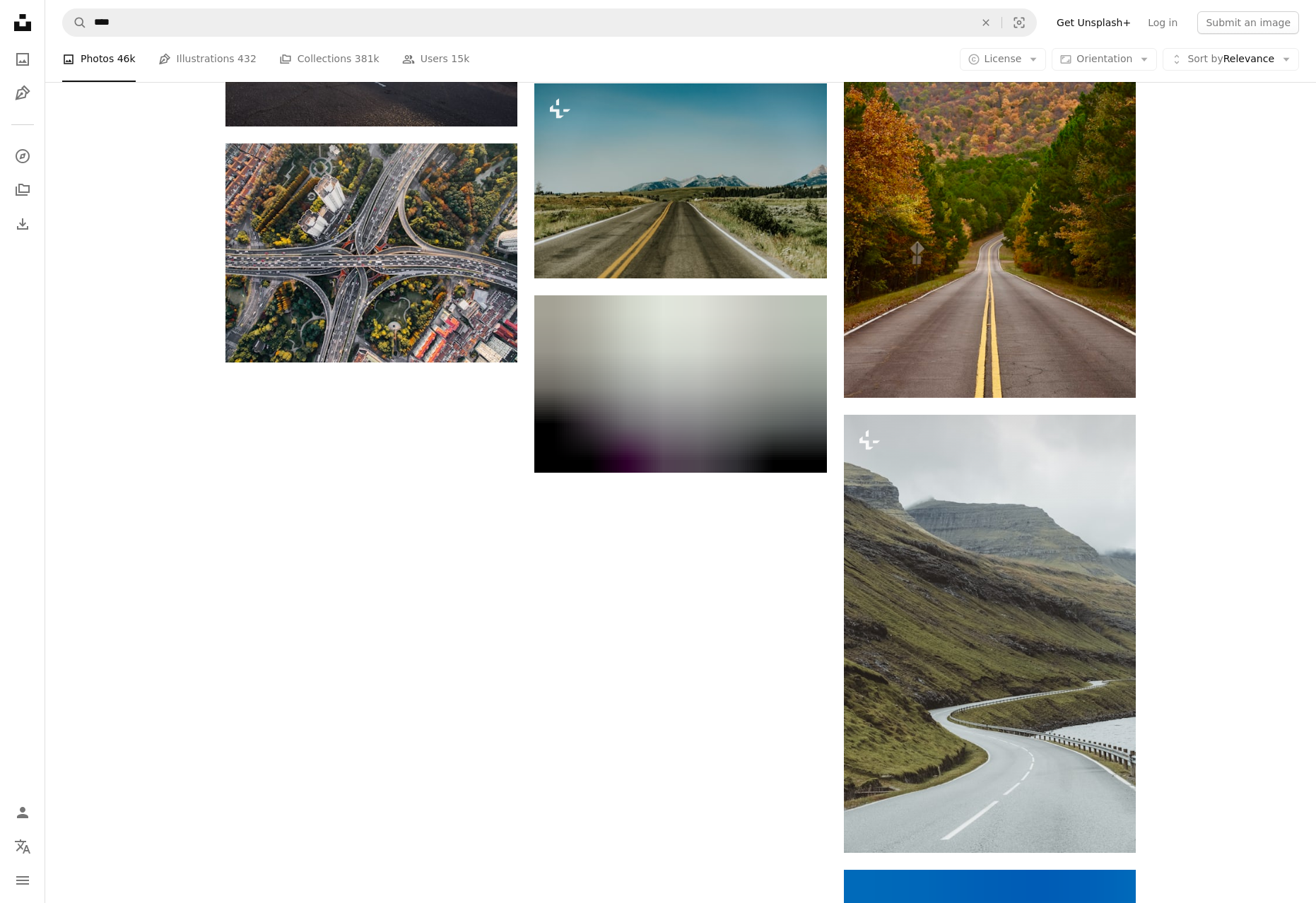
scroll to position [2162, 0]
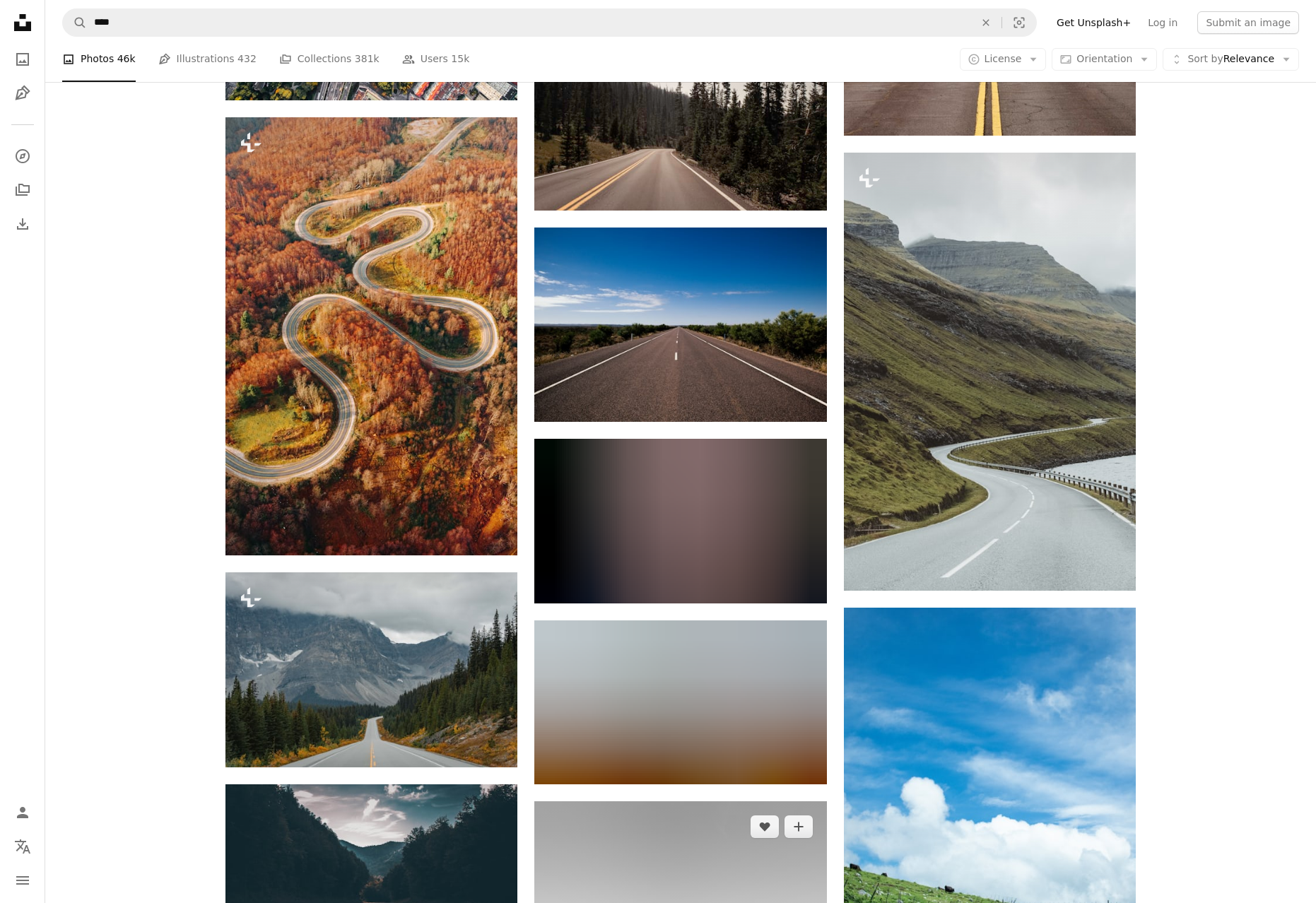
scroll to position [2182, 0]
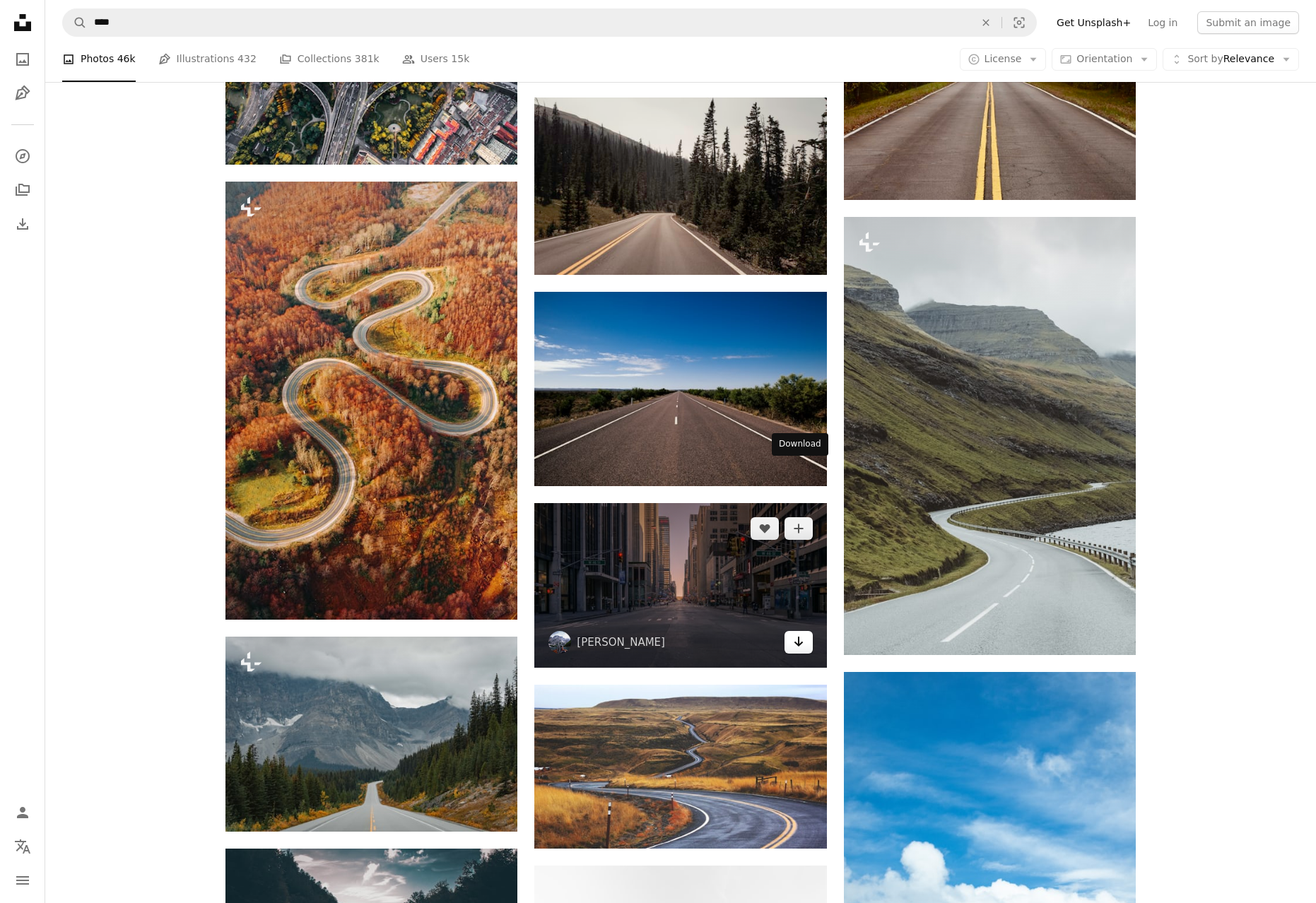
click at [794, 633] on icon "Arrow pointing down" at bounding box center [798, 642] width 11 height 17
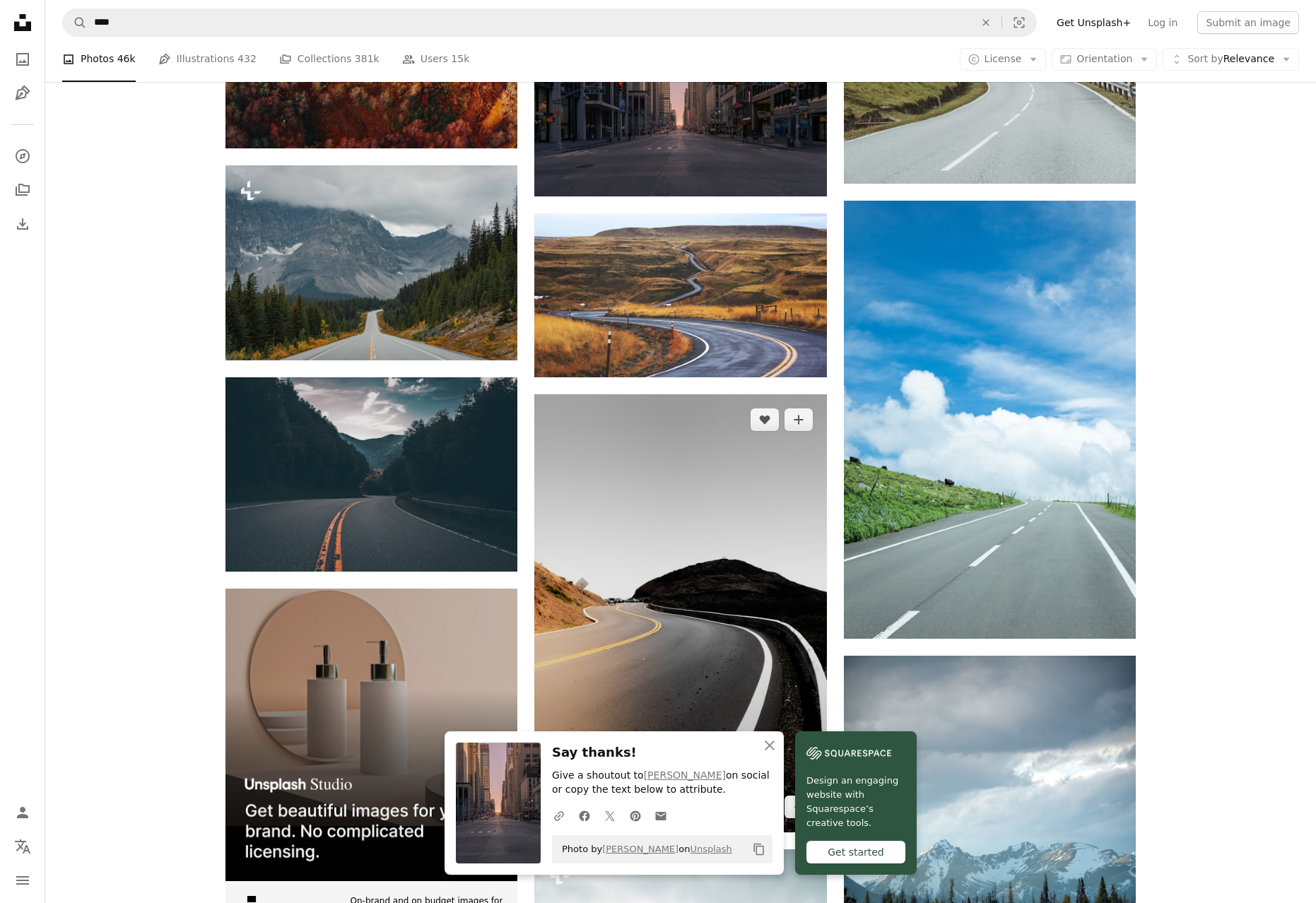
scroll to position [2662, 0]
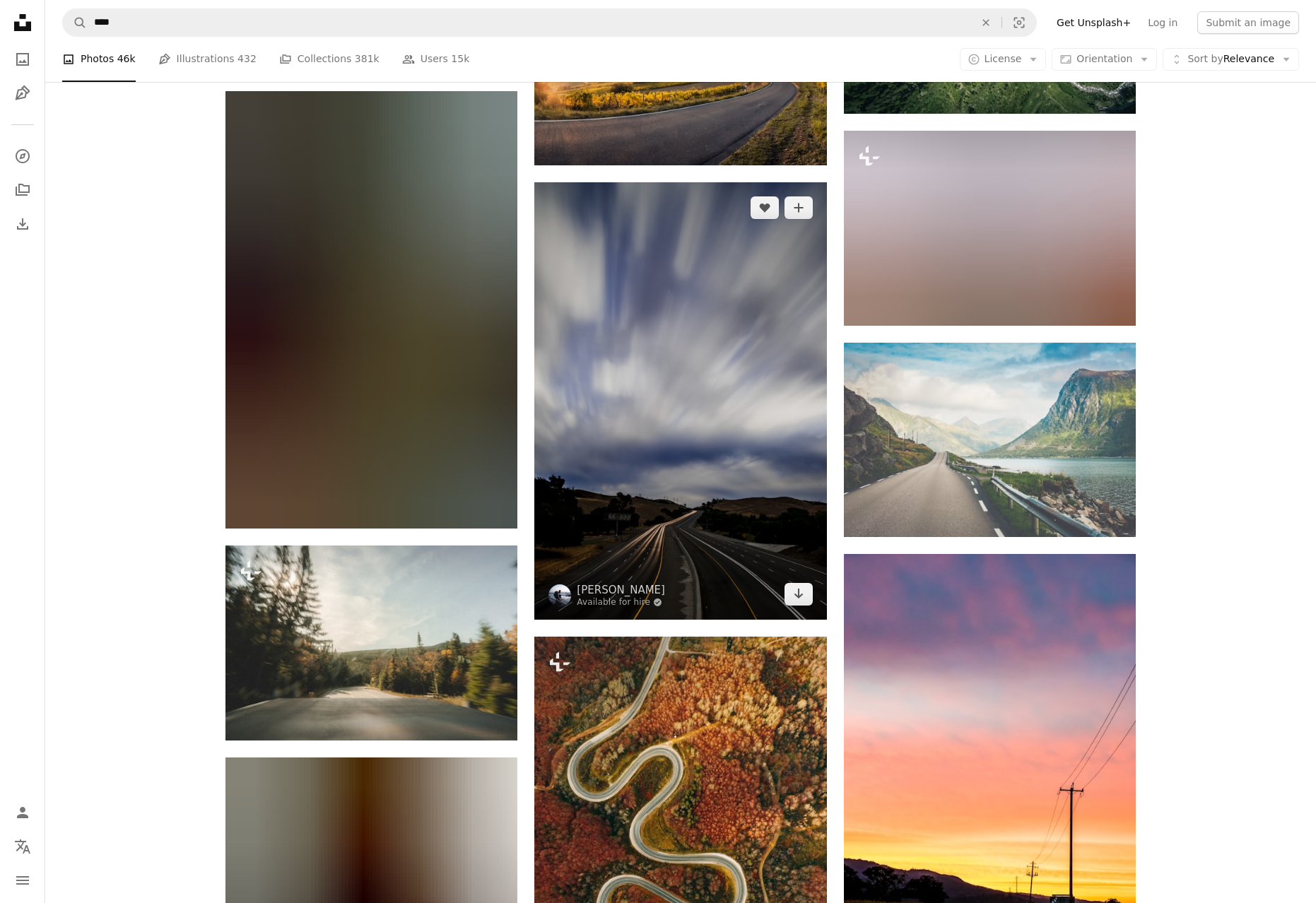
scroll to position [5347, 0]
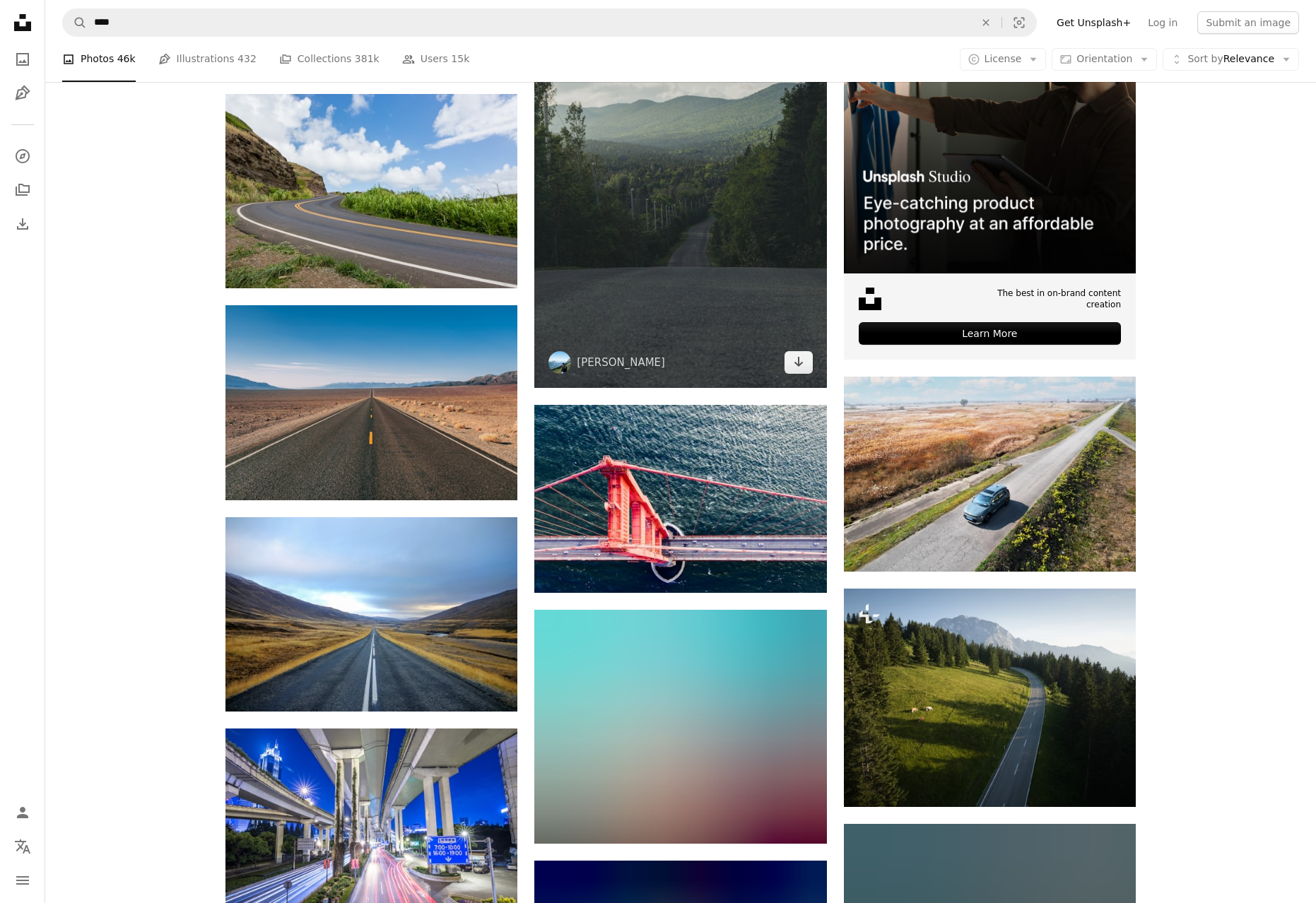
scroll to position [6935, 0]
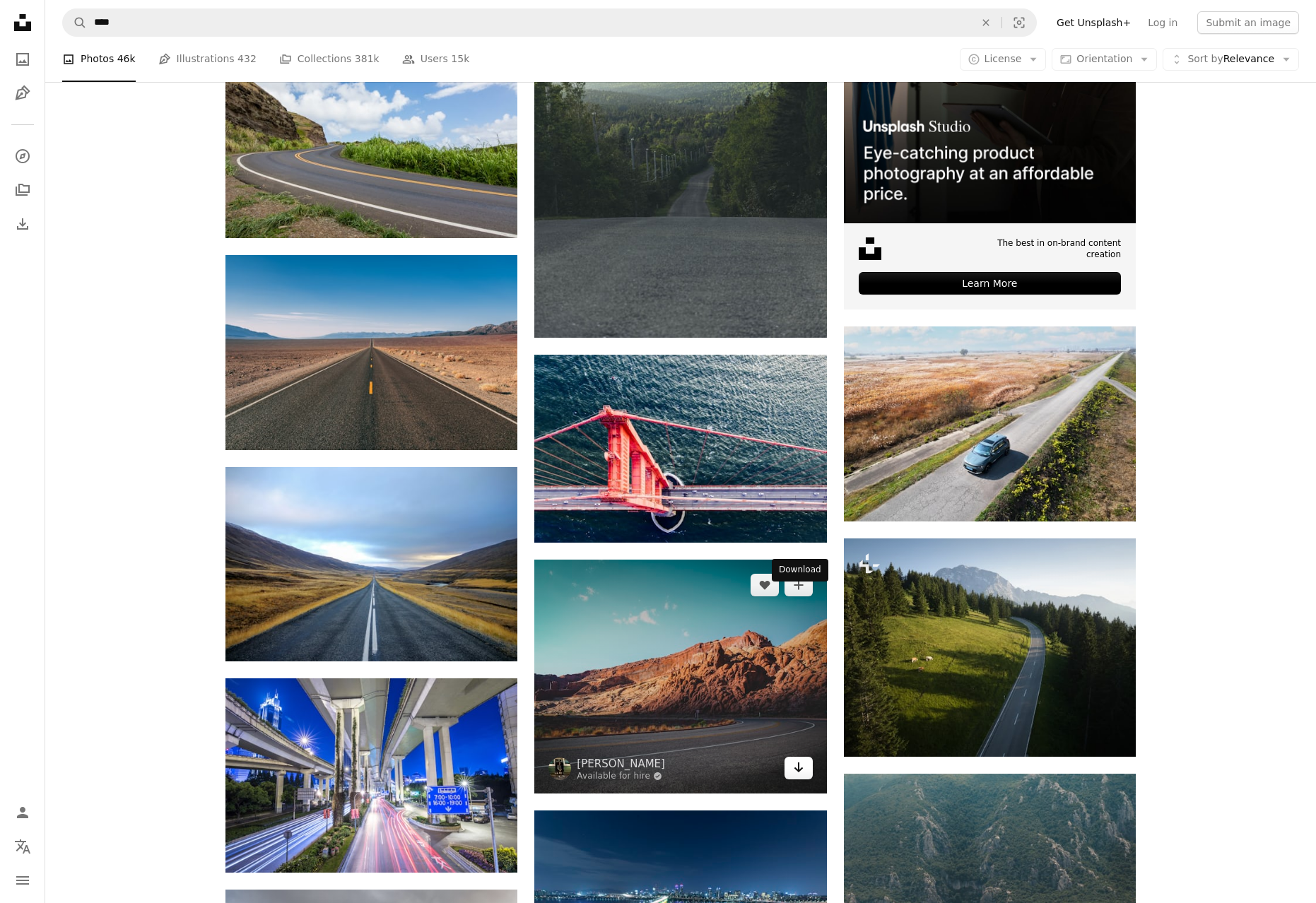
click at [792, 759] on icon "Arrow pointing down" at bounding box center [798, 767] width 11 height 17
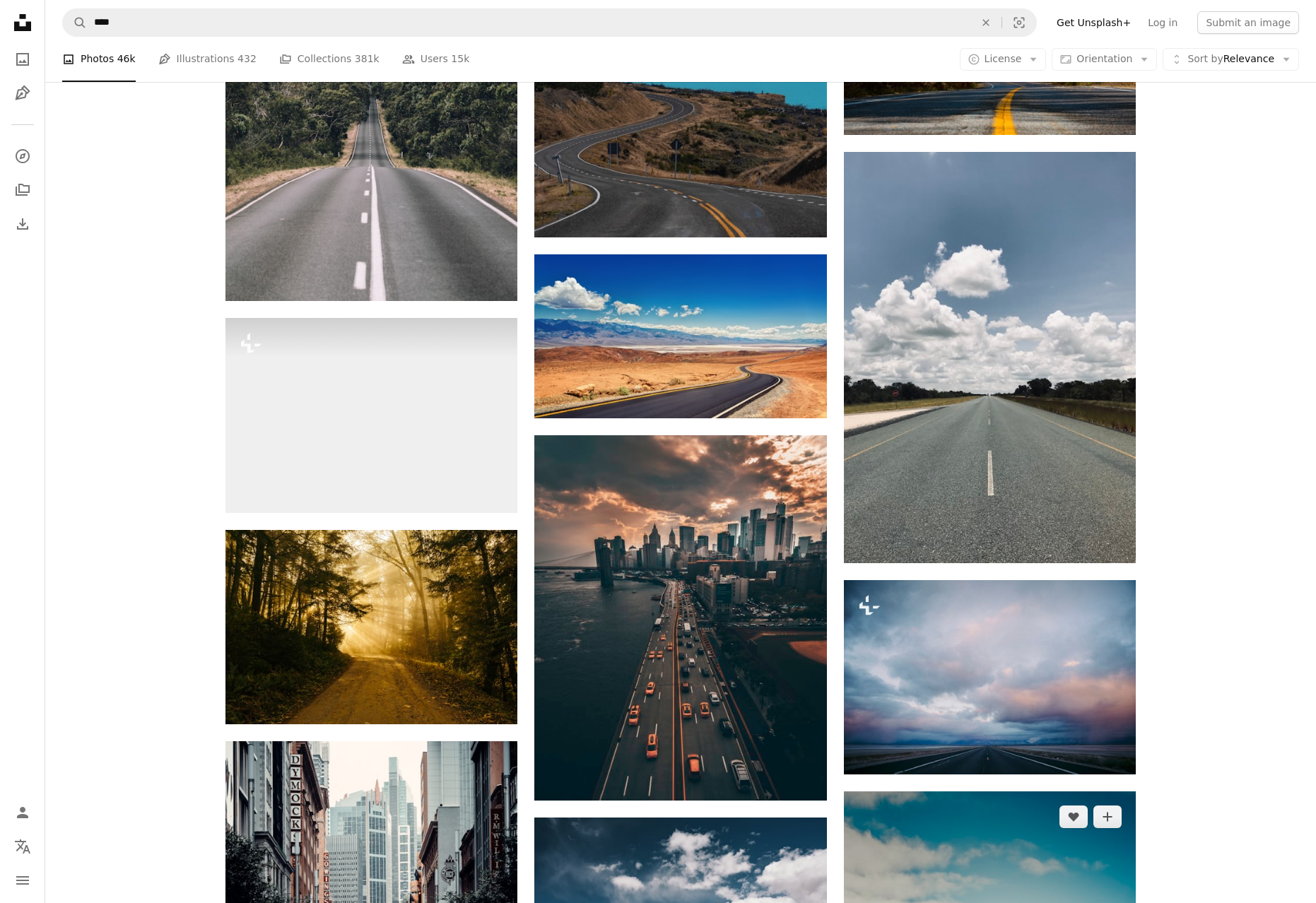
scroll to position [15410, 0]
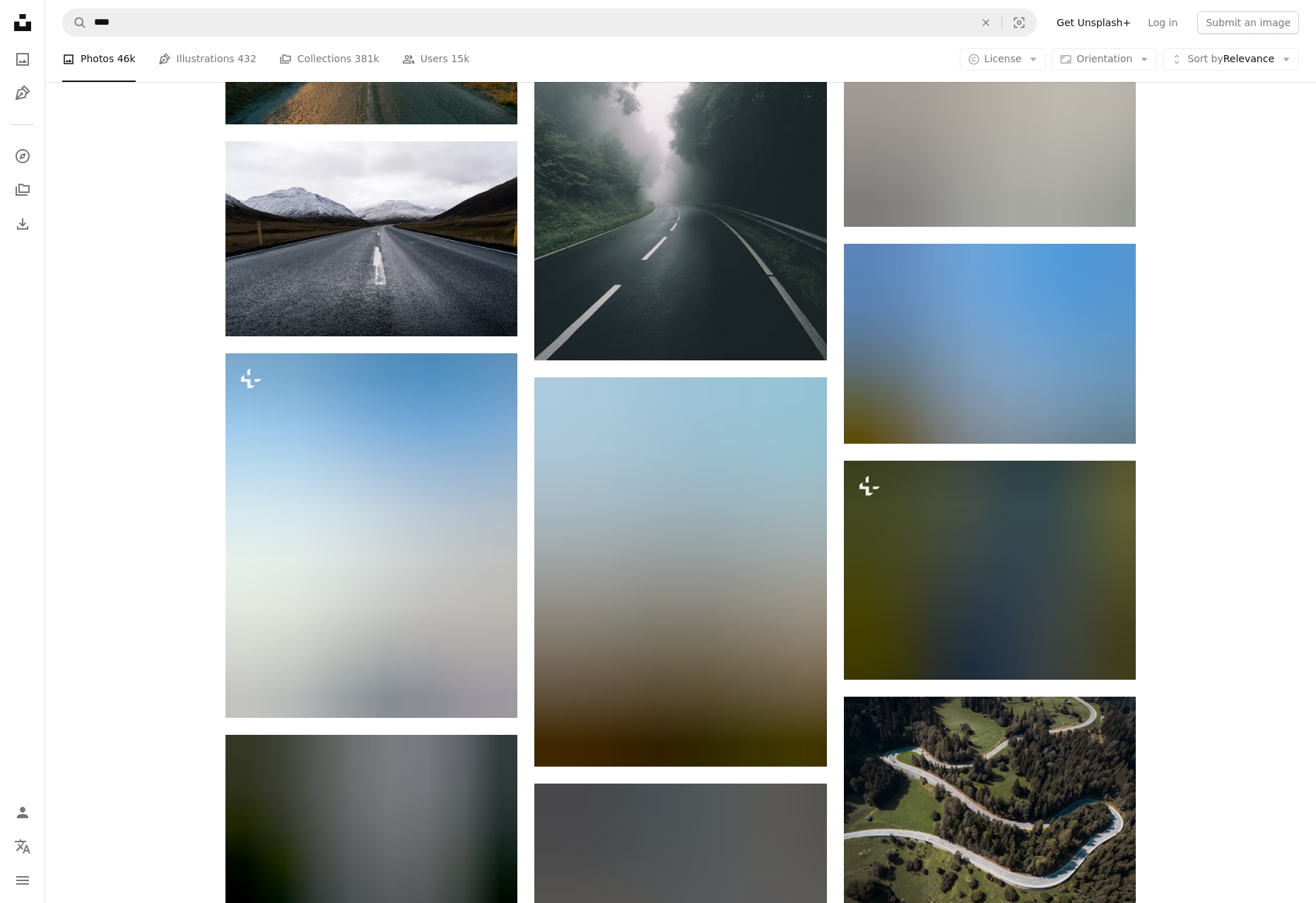
scroll to position [26383, 0]
